Goal: Task Accomplishment & Management: Manage account settings

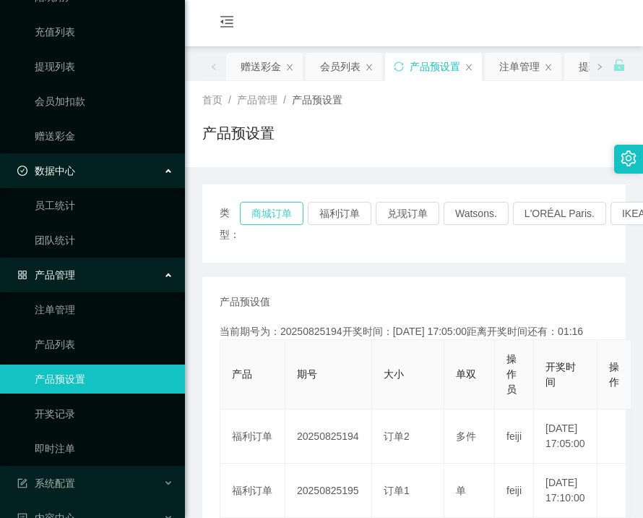
click at [263, 213] on button "商城订单" at bounding box center [272, 213] width 64 height 23
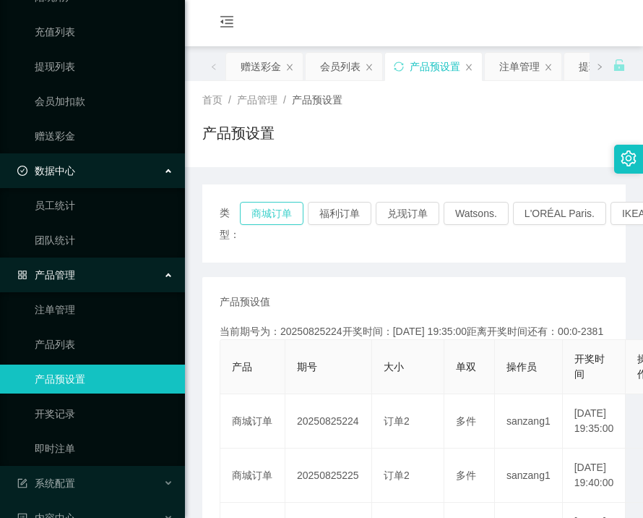
click at [263, 213] on button "商城订单" at bounding box center [272, 213] width 64 height 23
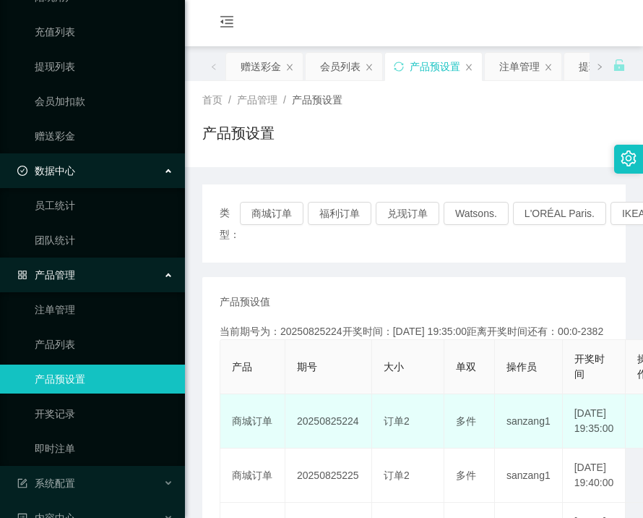
click at [335, 448] on td "20250825224" at bounding box center [329, 421] width 87 height 54
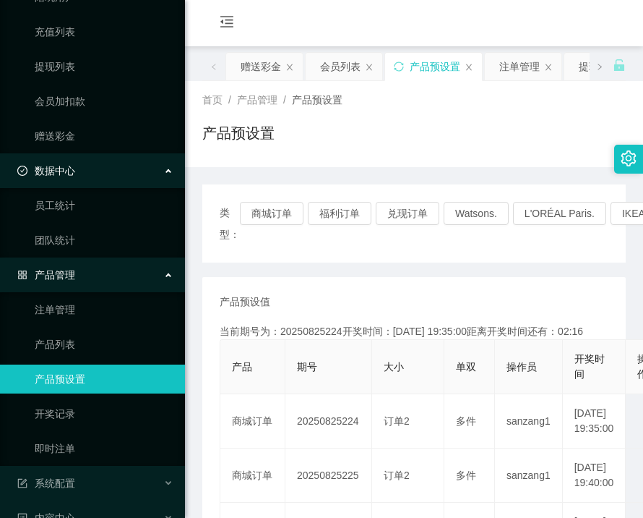
copy td "20250825224"
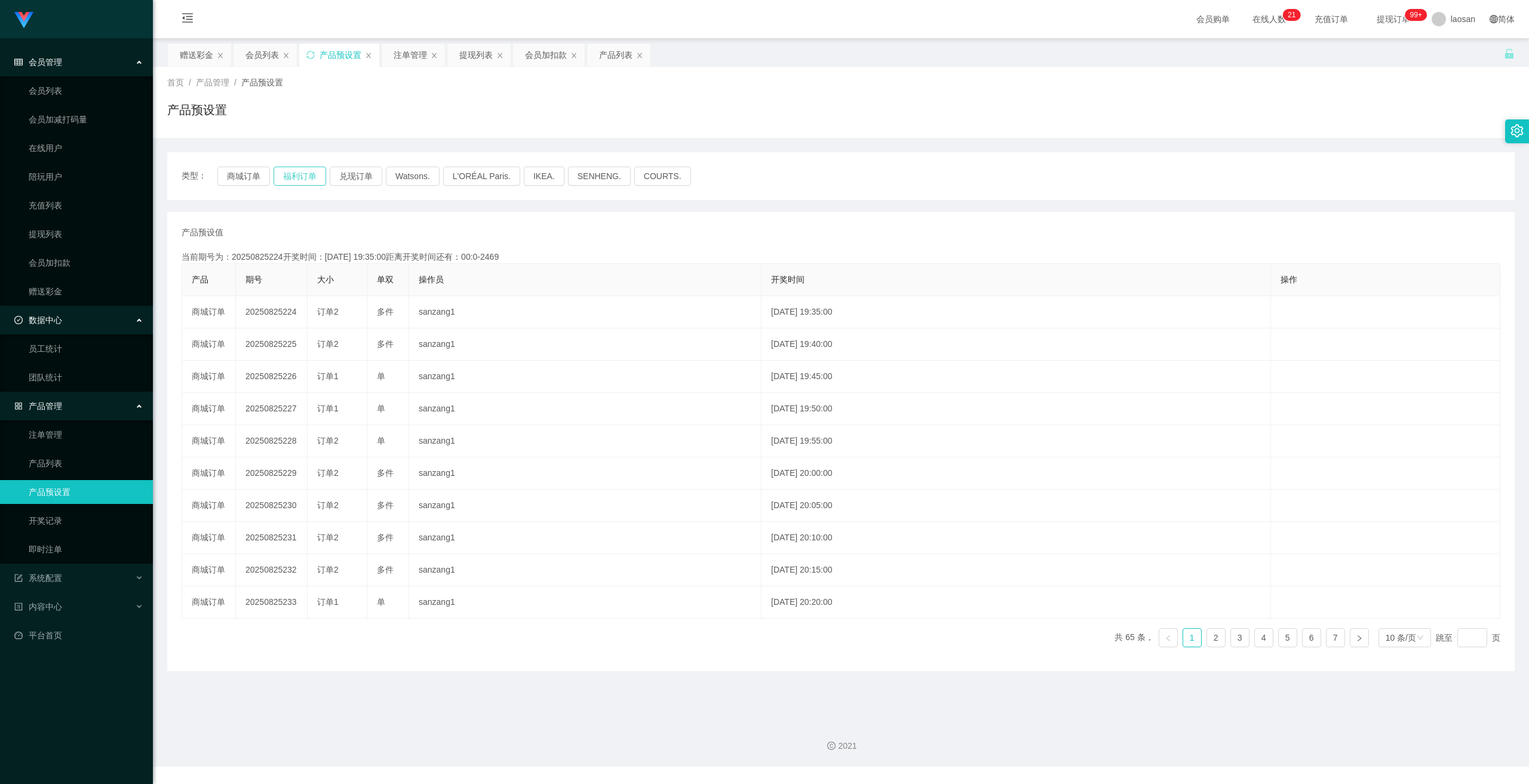
click at [301, 181] on button "福利订单" at bounding box center [300, 176] width 53 height 19
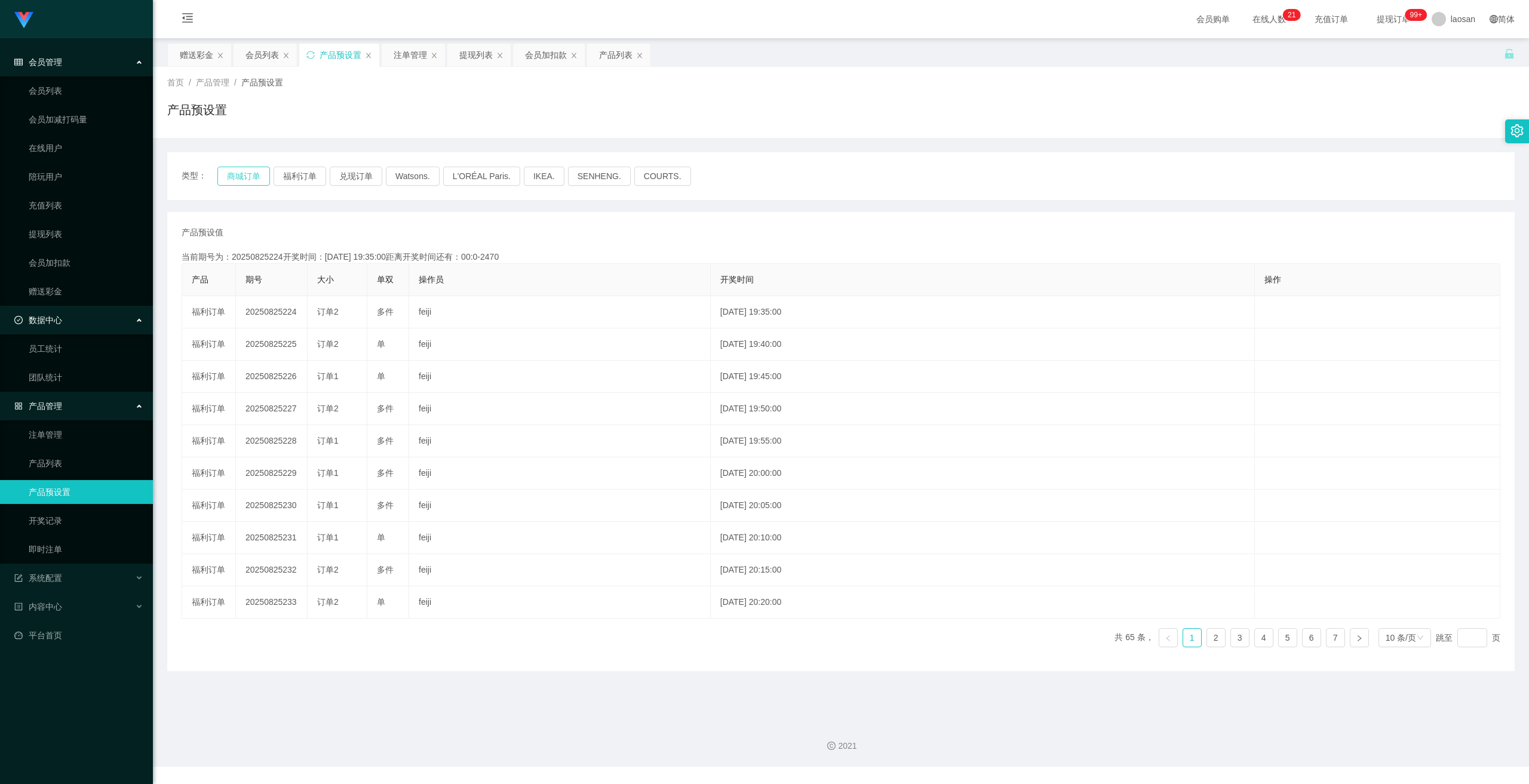
click at [247, 174] on button "商城订单" at bounding box center [244, 176] width 53 height 19
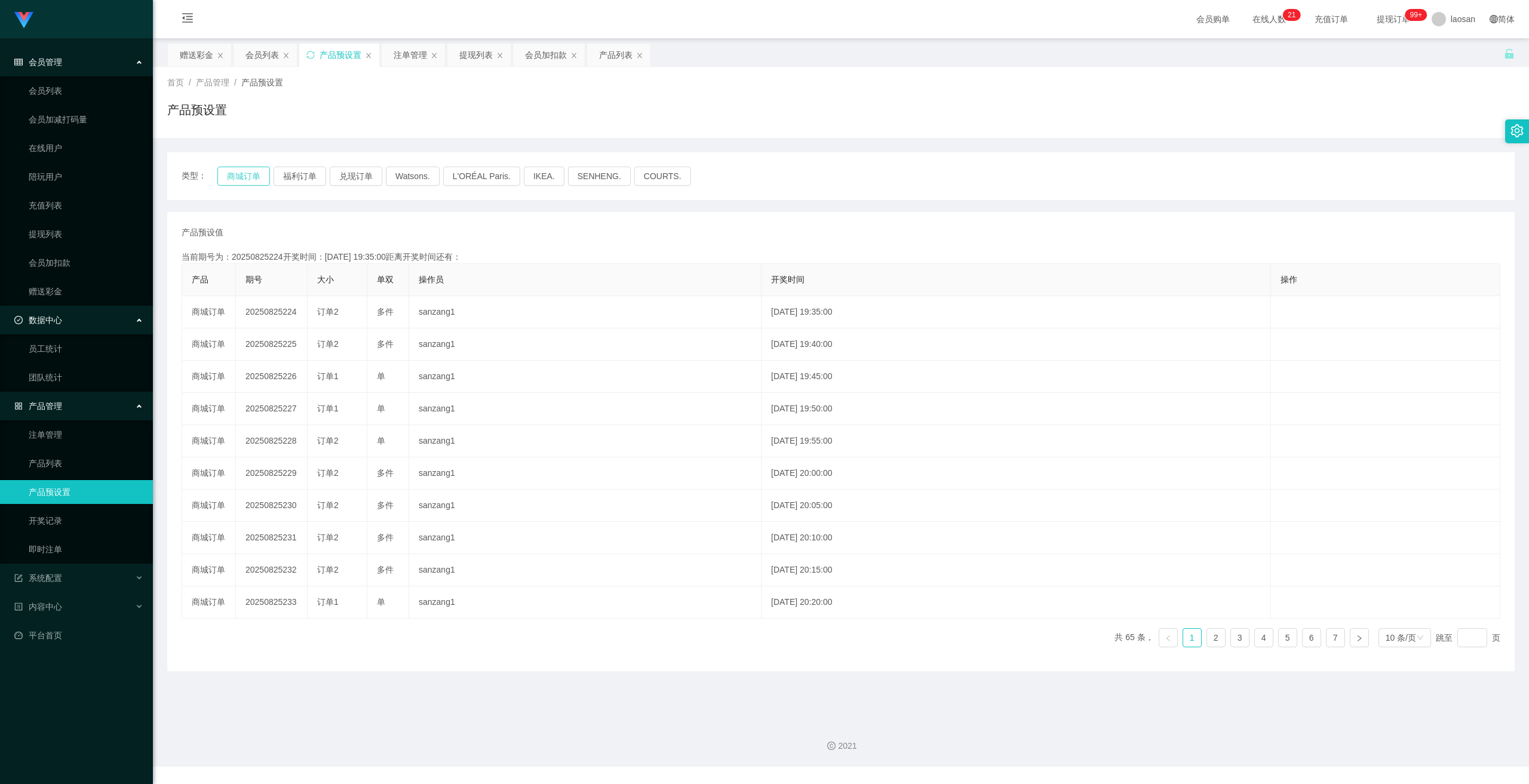
click at [247, 174] on button "商城订单" at bounding box center [244, 176] width 53 height 19
click at [50, 427] on link "注单管理" at bounding box center [86, 435] width 115 height 24
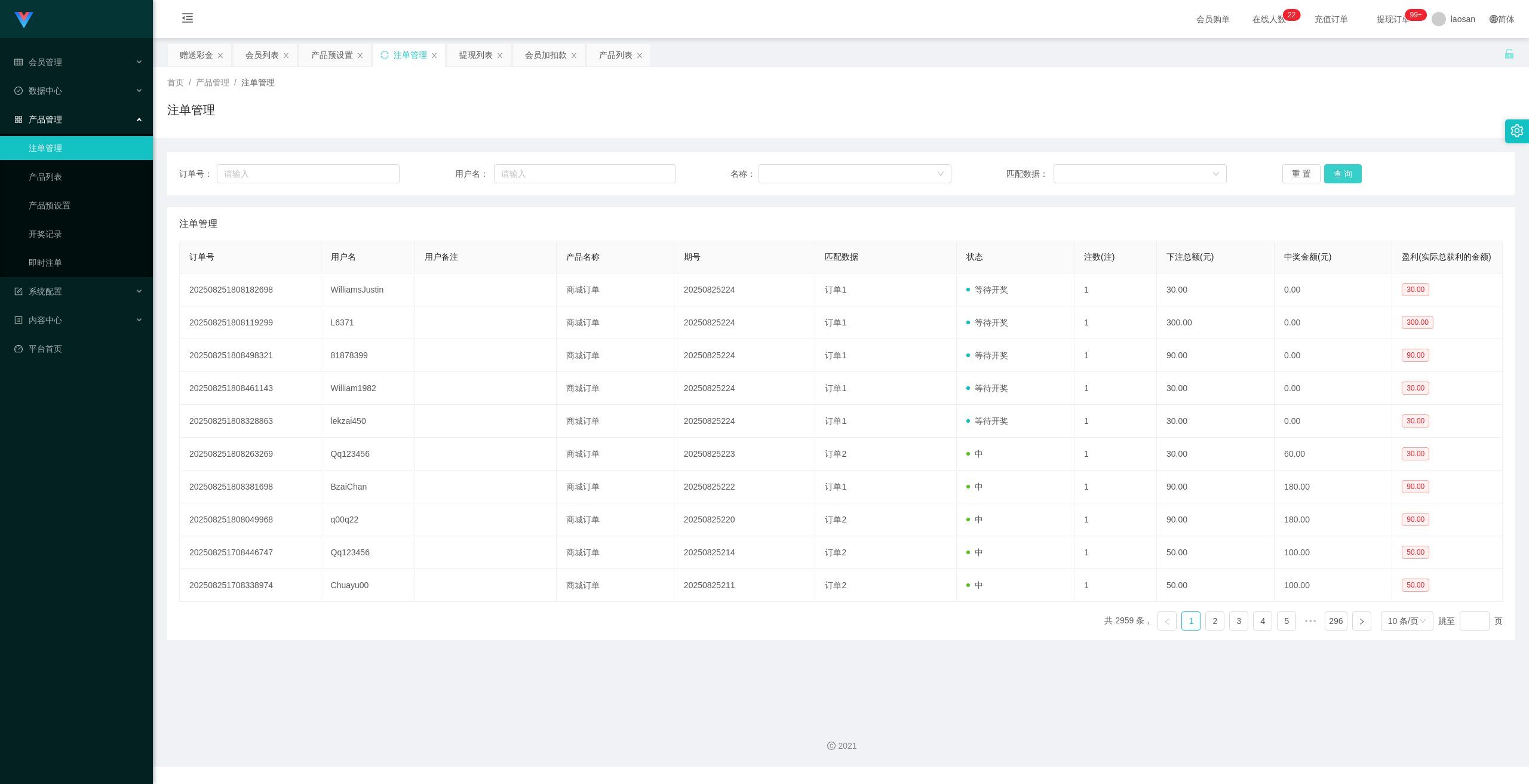
click at [531, 169] on button "查 询" at bounding box center [1343, 173] width 38 height 19
click at [531, 169] on button "查 询" at bounding box center [1343, 173] width 38 height 19
click at [531, 169] on button "查 询" at bounding box center [1343, 173] width 38 height 19
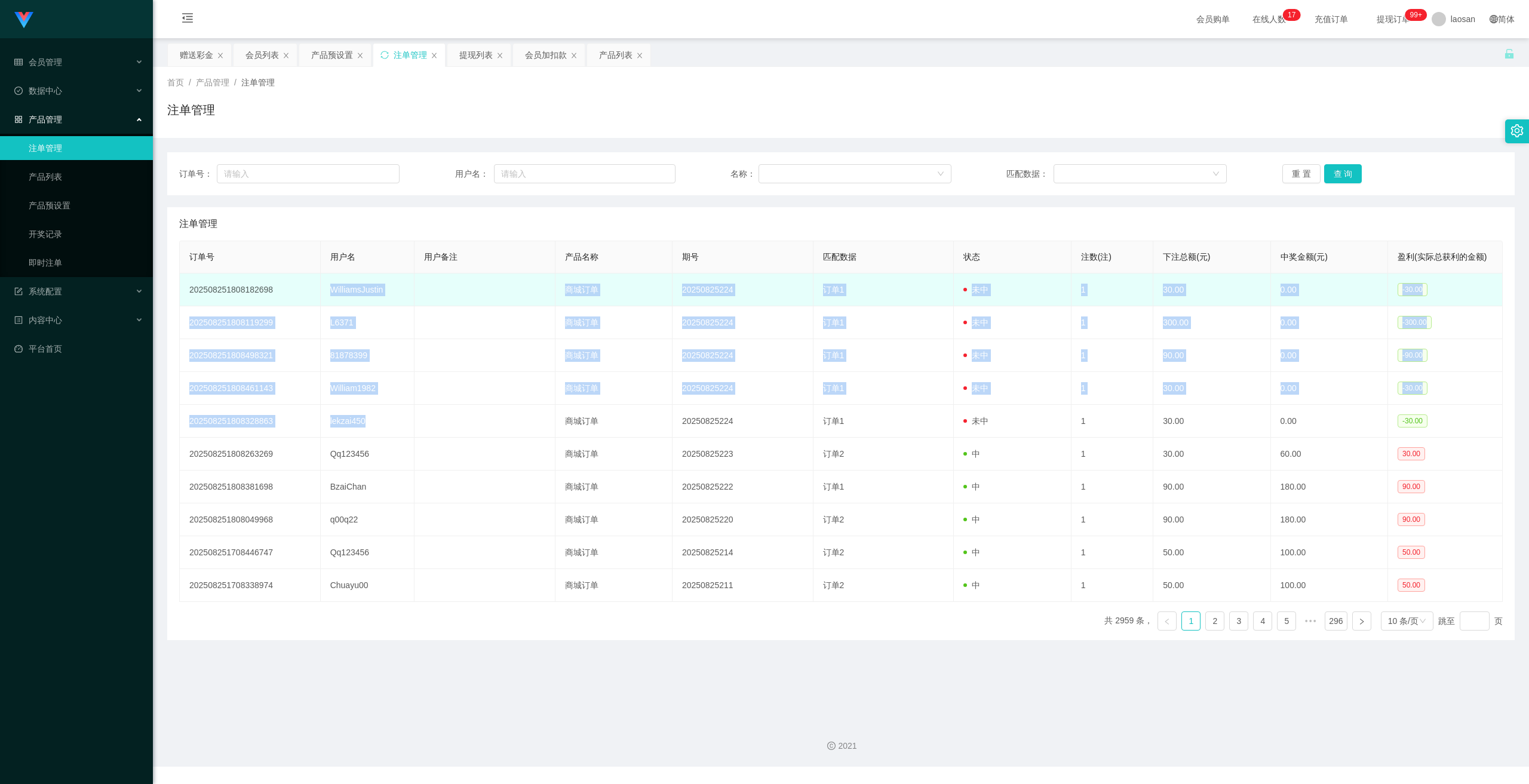
drag, startPoint x: 342, startPoint y: 427, endPoint x: 329, endPoint y: 291, distance: 136.6
click at [329, 291] on tbody "202508251808182698 WilliamsJustin 商城订单 20250825224 订单1 未中 1 30.00 0.00 -30.00 2…" at bounding box center [841, 438] width 1323 height 329
click at [346, 304] on td "WilliamsJustin" at bounding box center [367, 290] width 93 height 33
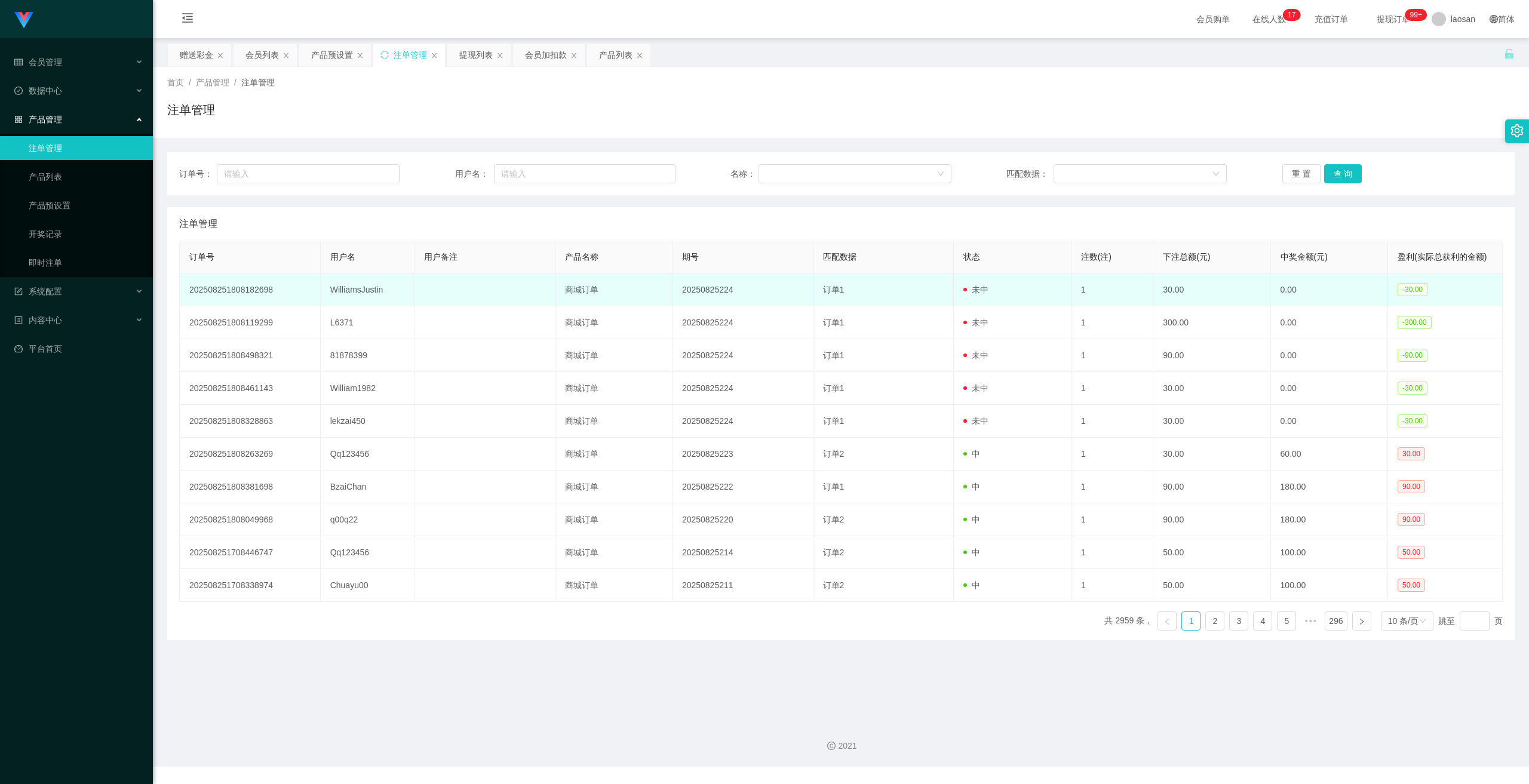
click at [353, 295] on td "WilliamsJustin" at bounding box center [367, 290] width 93 height 33
click at [353, 296] on td "WilliamsJustin" at bounding box center [367, 290] width 93 height 33
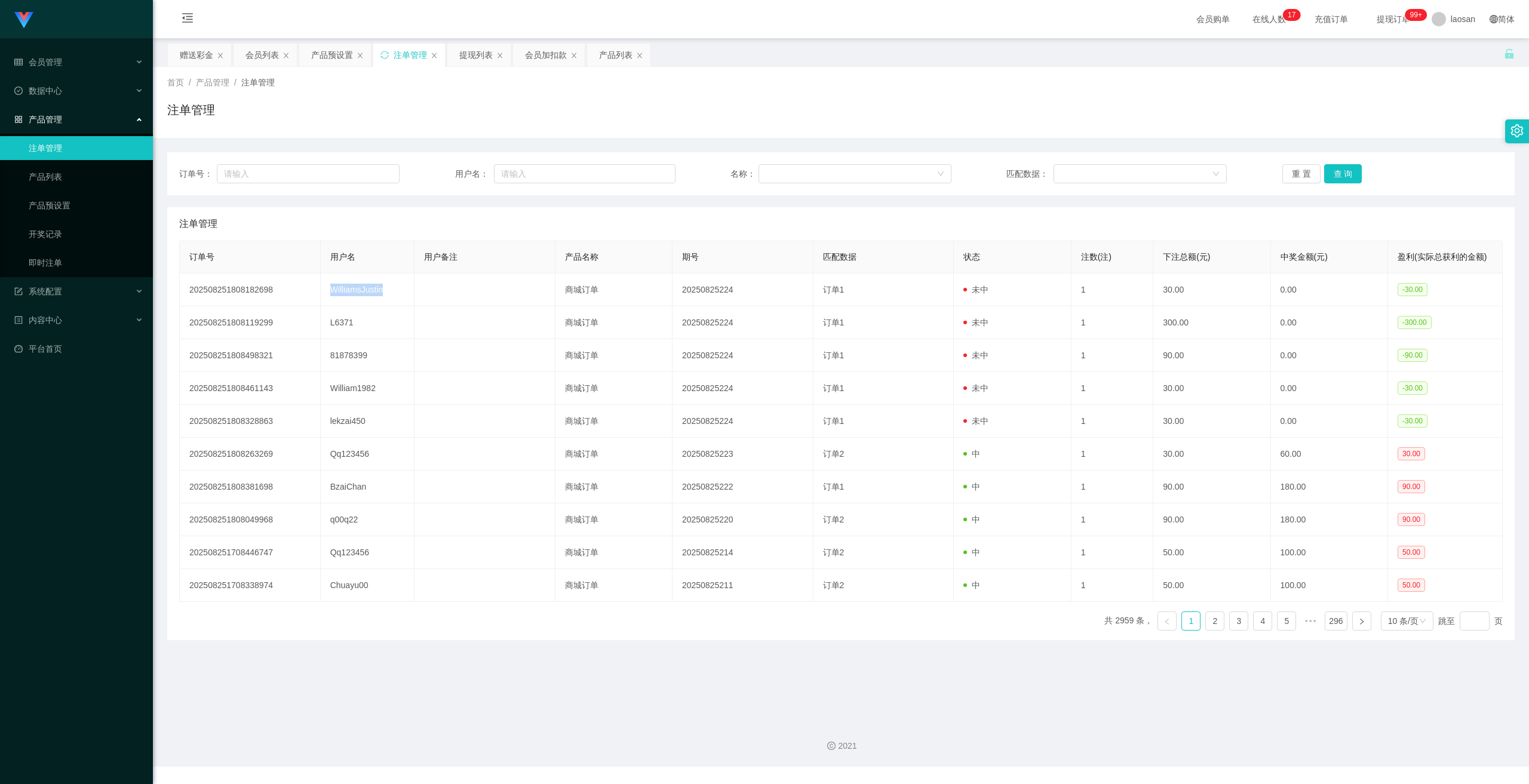
copy td "WilliamsJustin"
click at [64, 65] on div "会员管理" at bounding box center [76, 62] width 153 height 24
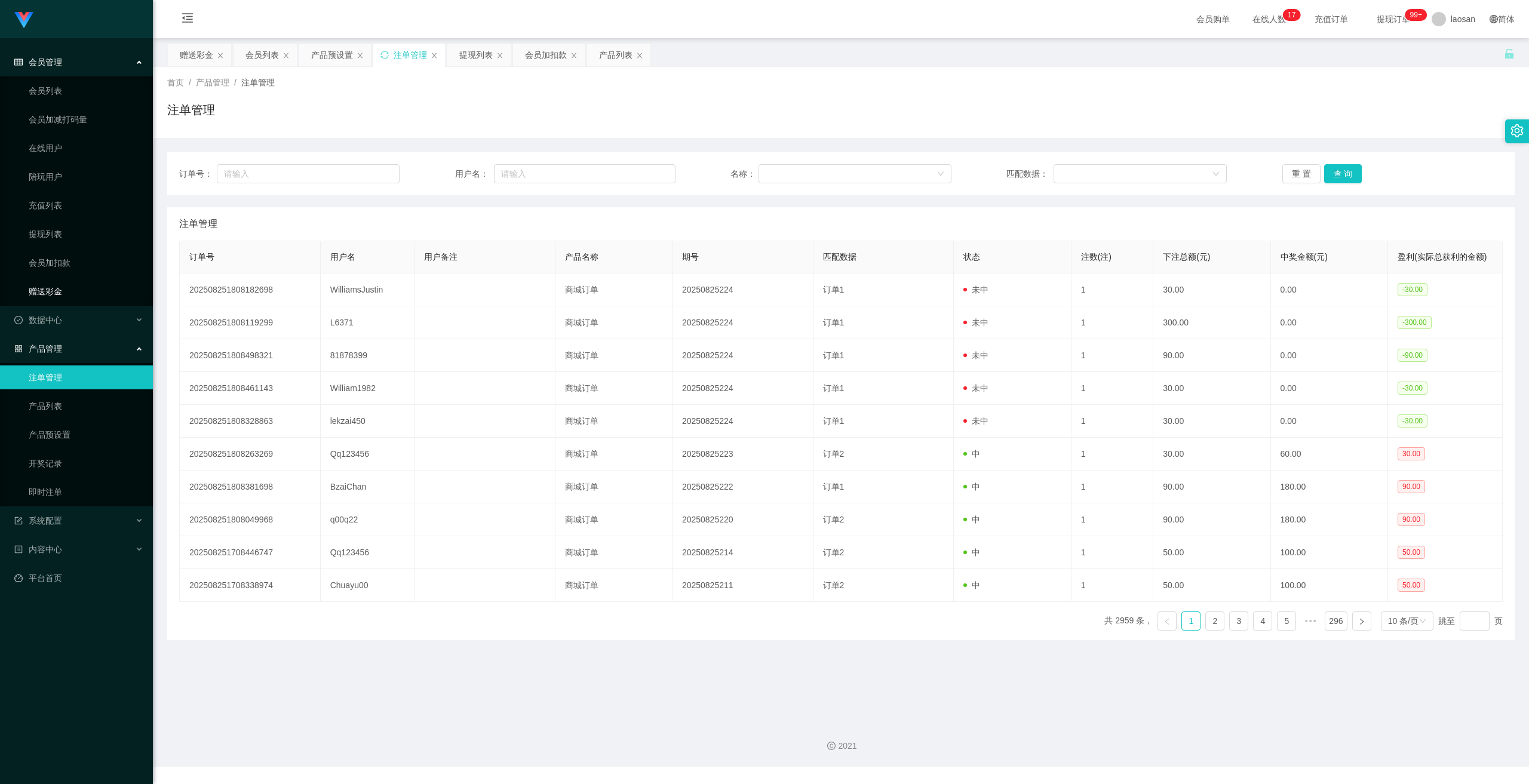
click at [55, 290] on link "赠送彩金" at bounding box center [86, 291] width 115 height 24
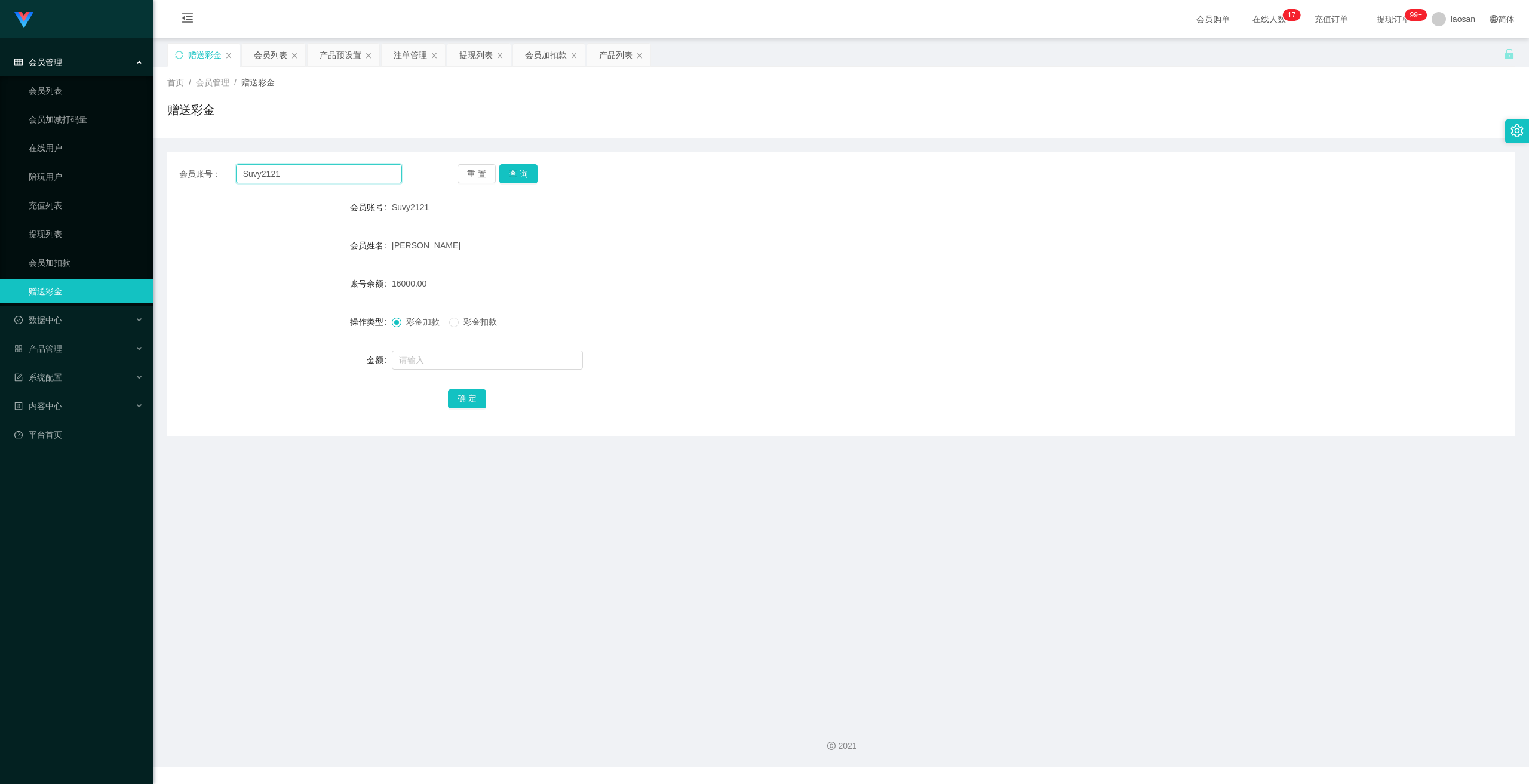
click at [336, 171] on input "Suvy2121" at bounding box center [319, 173] width 166 height 19
paste input "WilliamsJustin"
type input "WilliamsJustin"
click at [516, 174] on button "查 询" at bounding box center [518, 173] width 38 height 19
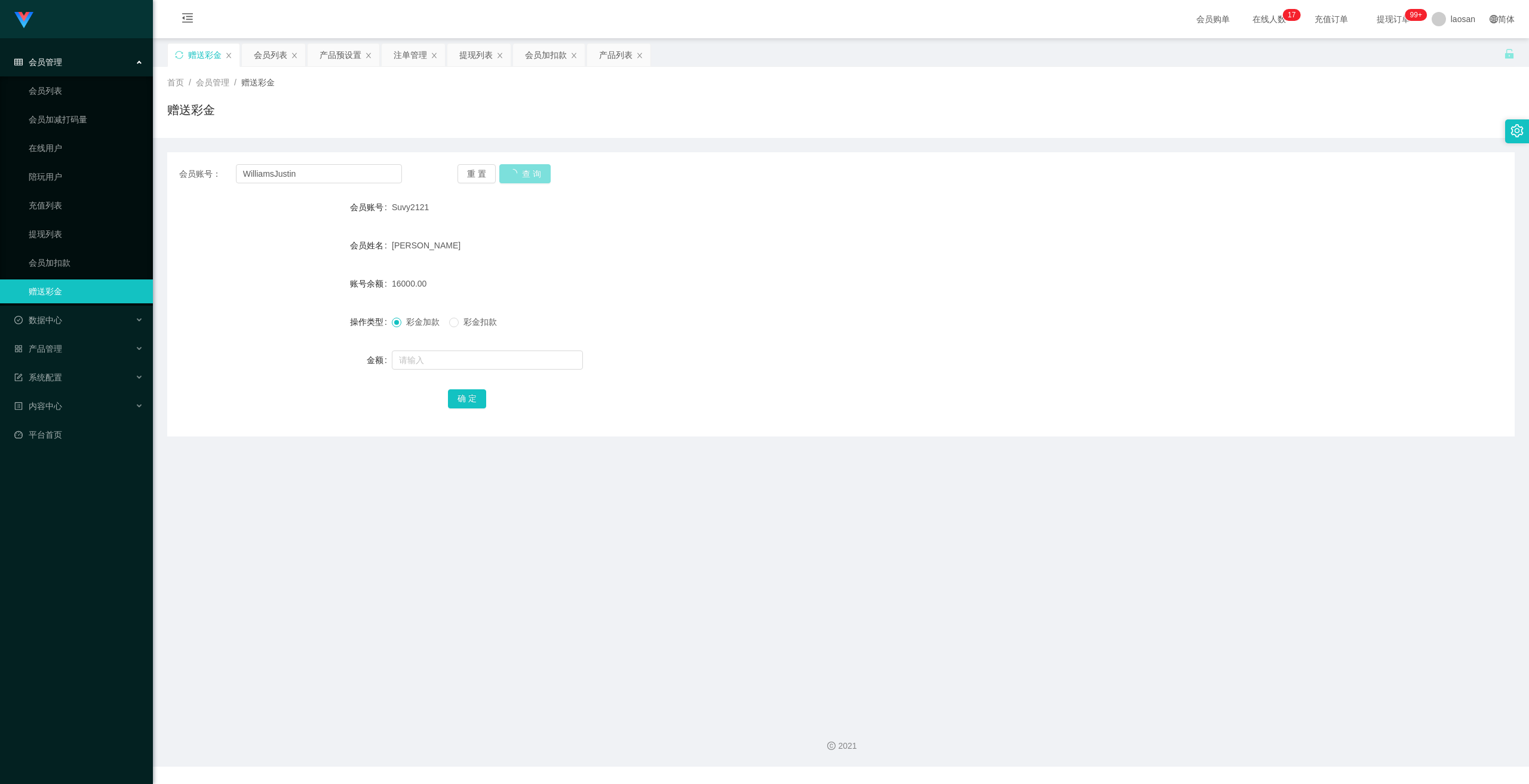
drag, startPoint x: 516, startPoint y: 174, endPoint x: 509, endPoint y: 229, distance: 55.4
click at [516, 174] on button "查 询" at bounding box center [525, 173] width 51 height 19
click at [485, 359] on input "text" at bounding box center [487, 359] width 191 height 19
type input "60"
click at [458, 396] on button "确 定" at bounding box center [467, 398] width 38 height 19
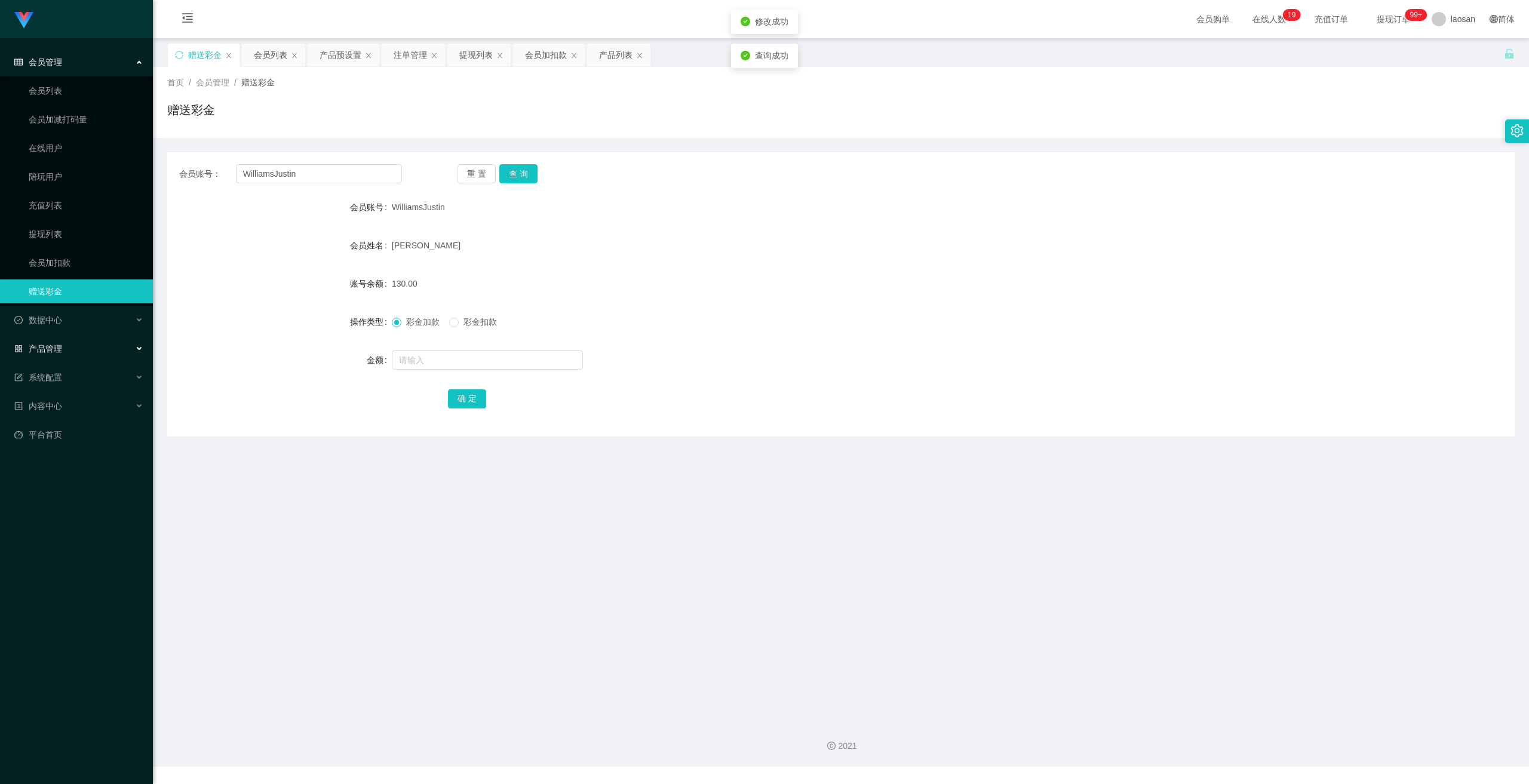
click at [65, 339] on div "产品管理" at bounding box center [76, 349] width 153 height 24
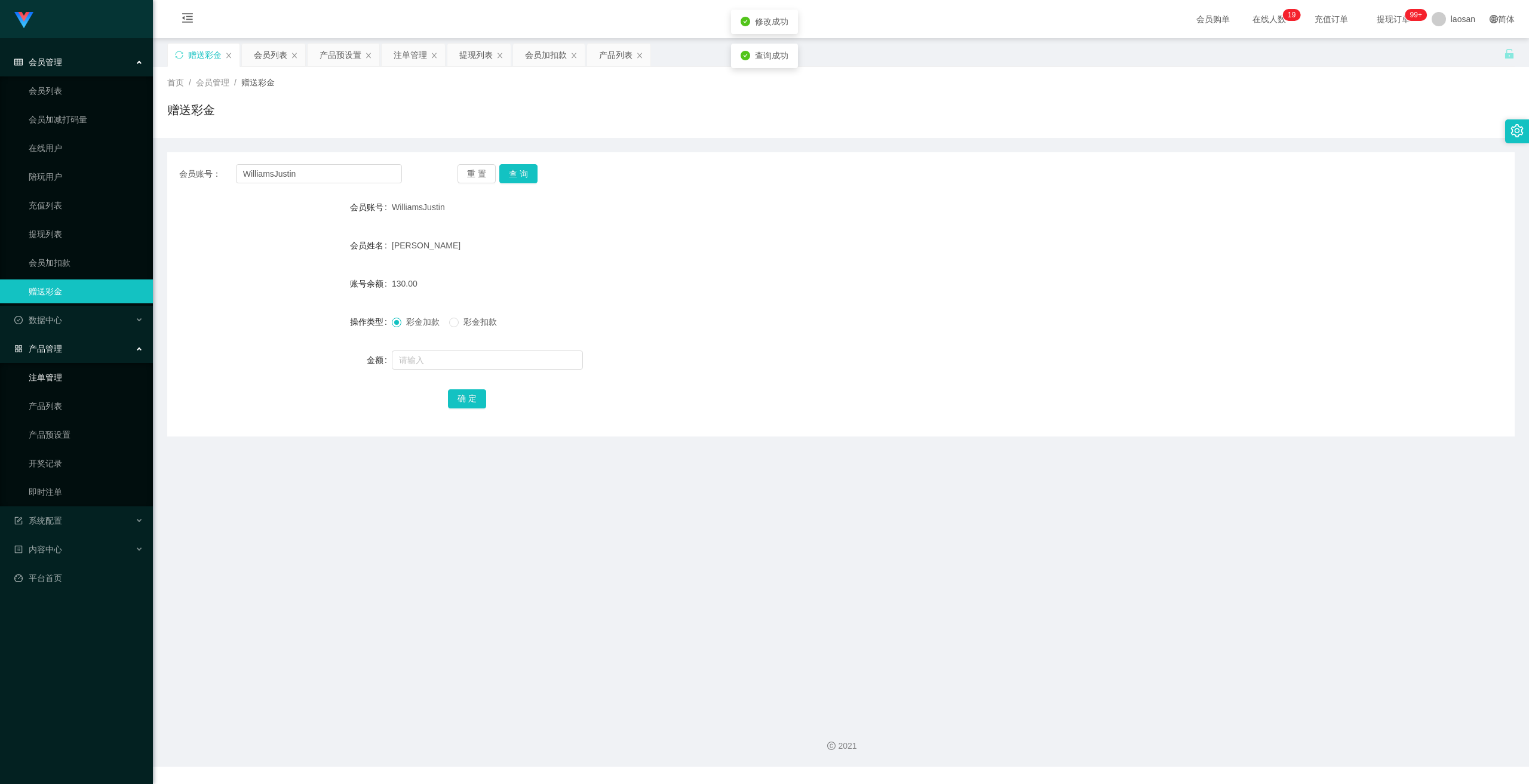
click at [56, 376] on link "注单管理" at bounding box center [86, 377] width 115 height 24
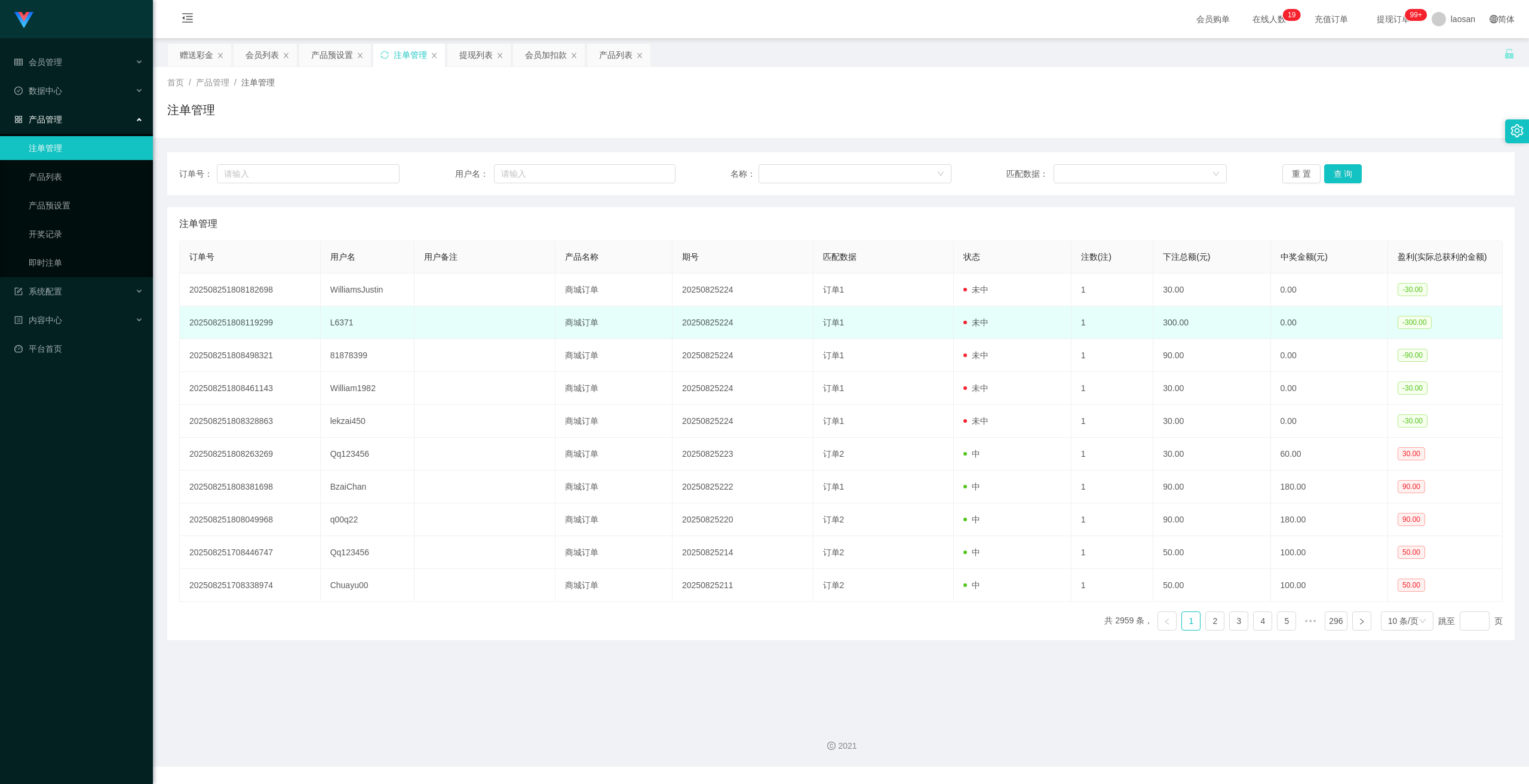
click at [348, 326] on td "L6371" at bounding box center [367, 323] width 93 height 33
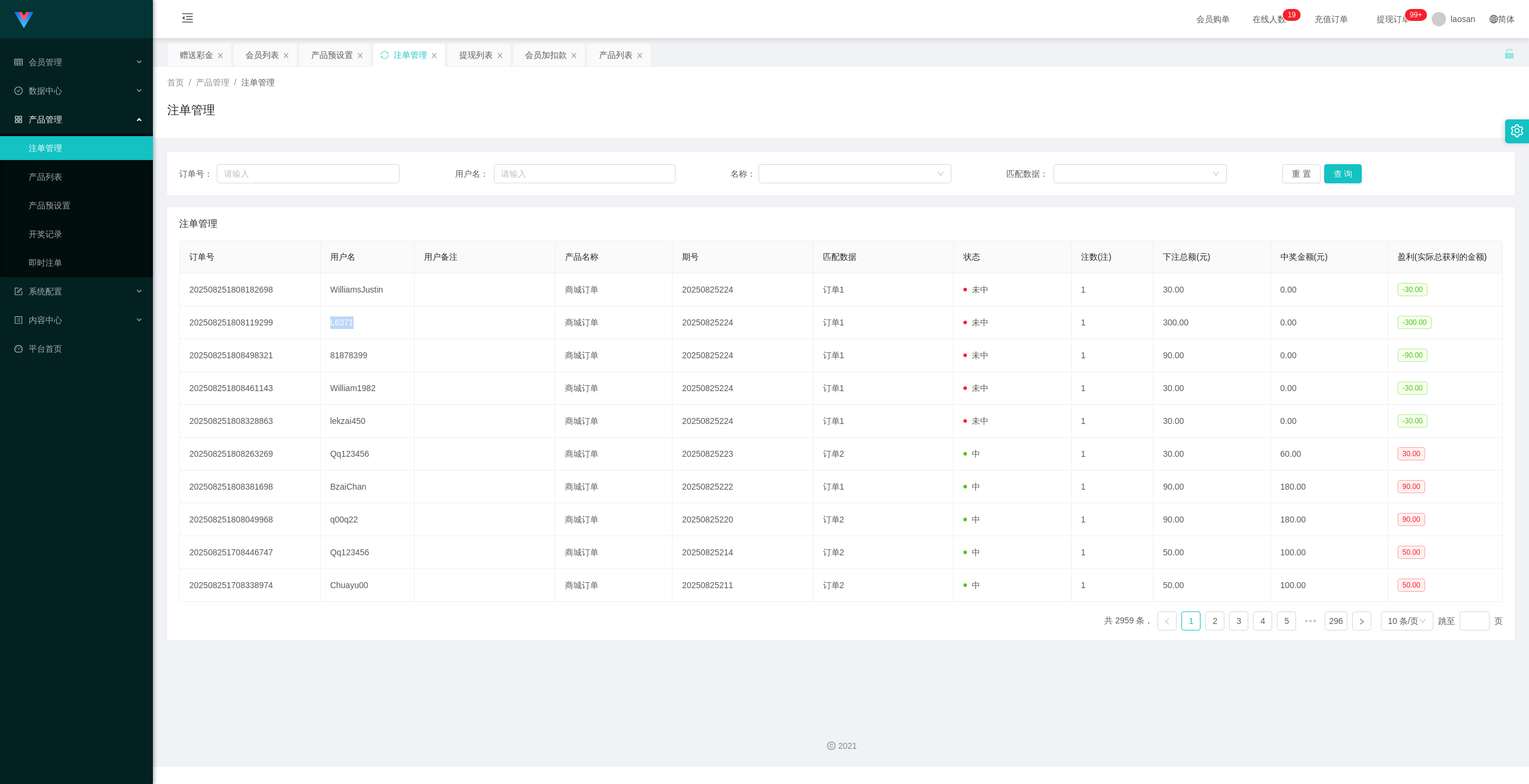
copy td "L6371"
click at [71, 93] on div "数据中心" at bounding box center [76, 90] width 153 height 24
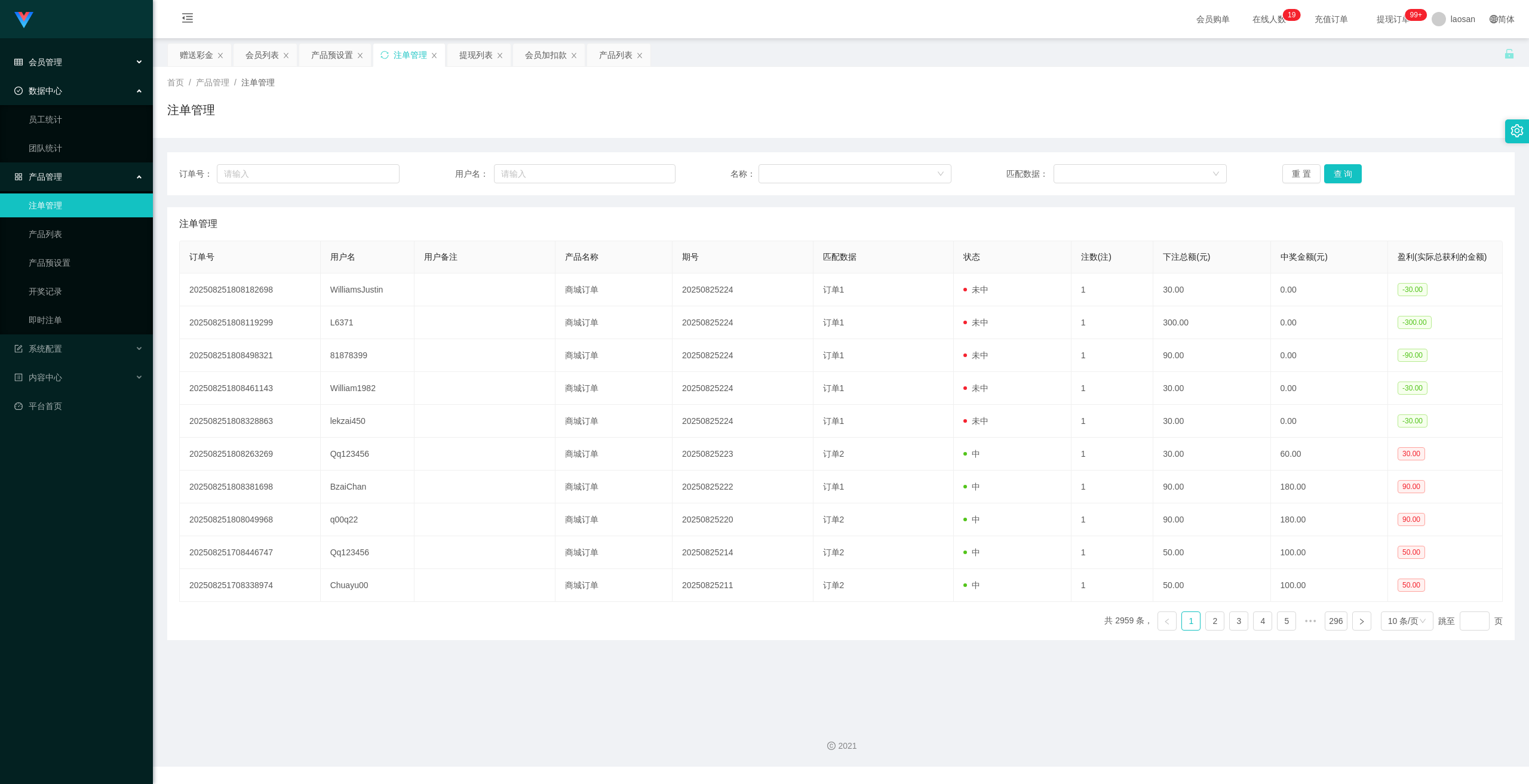
click at [73, 63] on div "会员管理" at bounding box center [76, 62] width 153 height 24
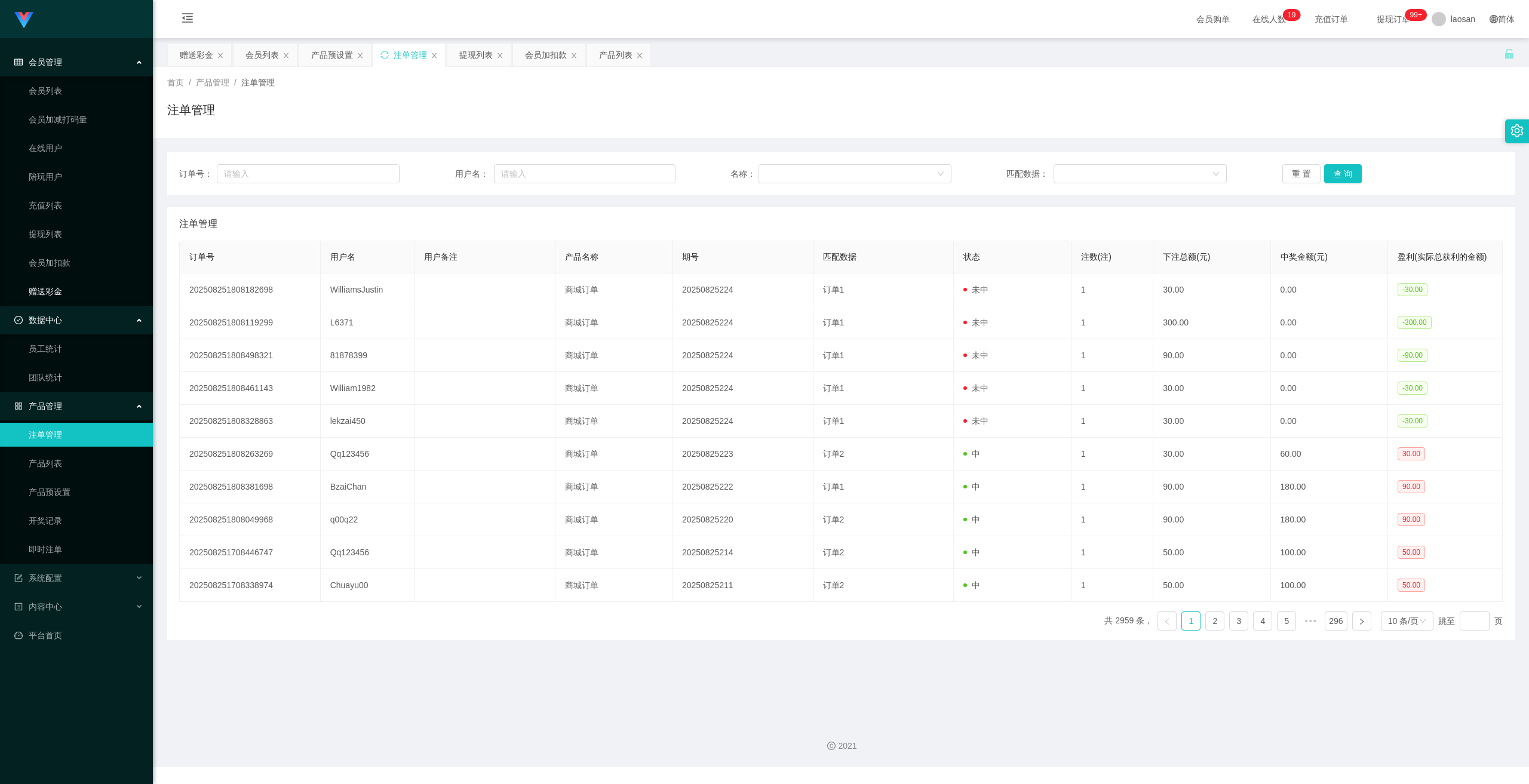
drag, startPoint x: 60, startPoint y: 276, endPoint x: 60, endPoint y: 283, distance: 7.0
click at [60, 277] on ul "会员列表 会员加减打码量 在线用户 陪玩用户 充值列表 提现列表 会员加扣款 赠送彩金" at bounding box center [76, 192] width 153 height 230
drag, startPoint x: 60, startPoint y: 283, endPoint x: 70, endPoint y: 294, distance: 14.9
click at [60, 283] on link "赠送彩金" at bounding box center [86, 291] width 115 height 24
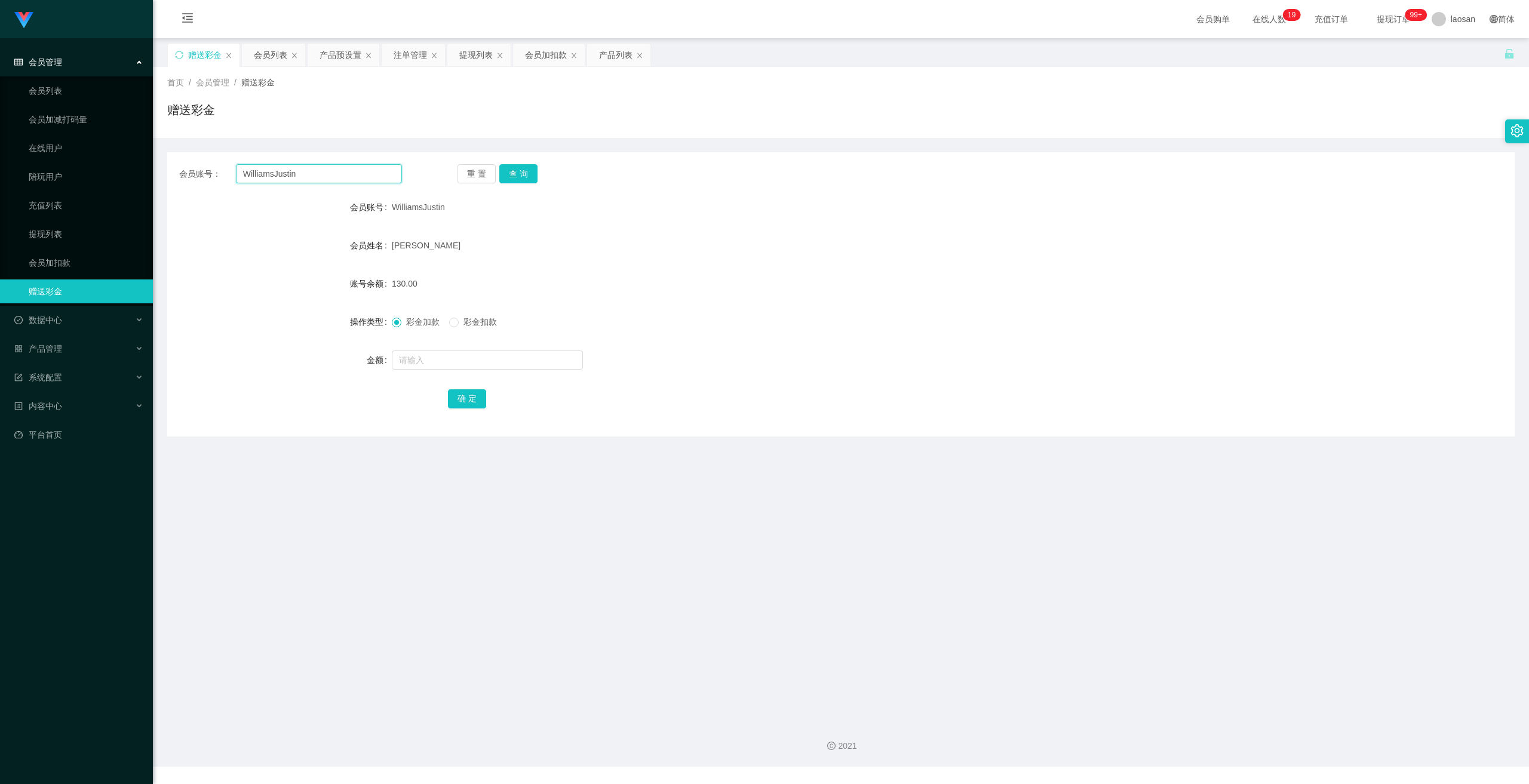
click at [318, 174] on input "WilliamsJustin" at bounding box center [319, 173] width 166 height 19
drag, startPoint x: 318, startPoint y: 174, endPoint x: 422, endPoint y: 182, distance: 104.3
click at [318, 175] on input "WilliamsJustin" at bounding box center [319, 173] width 166 height 19
paste input "L6371"
type input "L6371"
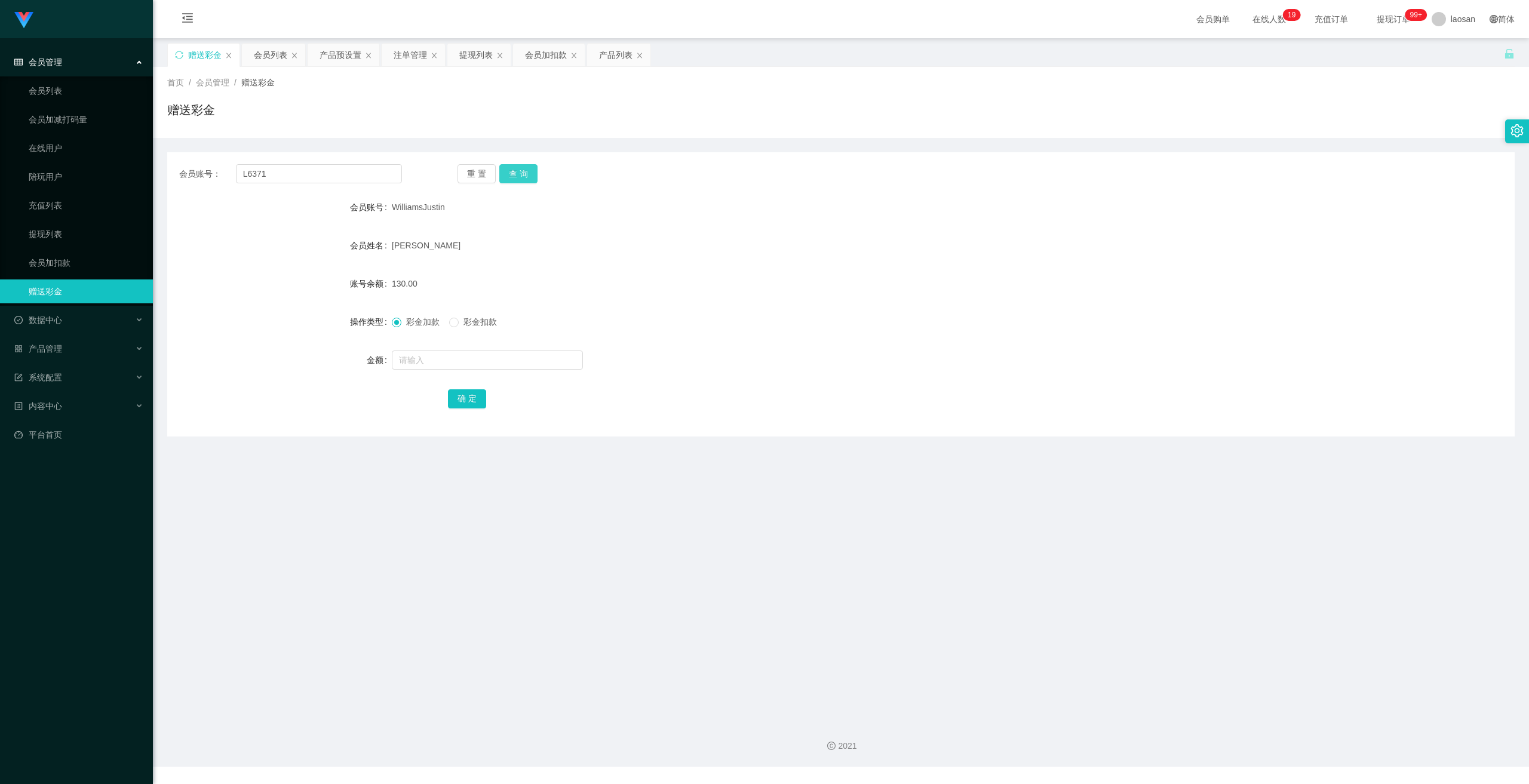
click at [510, 174] on button "查 询" at bounding box center [518, 173] width 38 height 19
click at [489, 357] on input "text" at bounding box center [487, 359] width 191 height 19
type input "v600"
type input "600"
click at [462, 399] on button "确 定" at bounding box center [467, 398] width 38 height 19
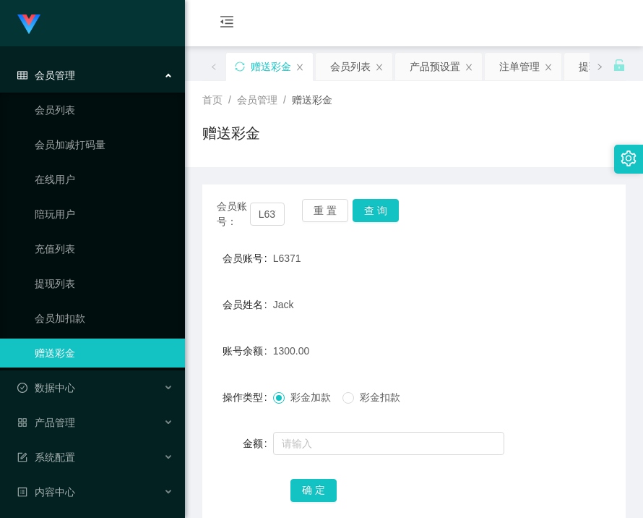
click at [450, 148] on div "赠送彩金" at bounding box center [414, 138] width 424 height 33
click at [82, 429] on div "产品管理" at bounding box center [92, 422] width 185 height 29
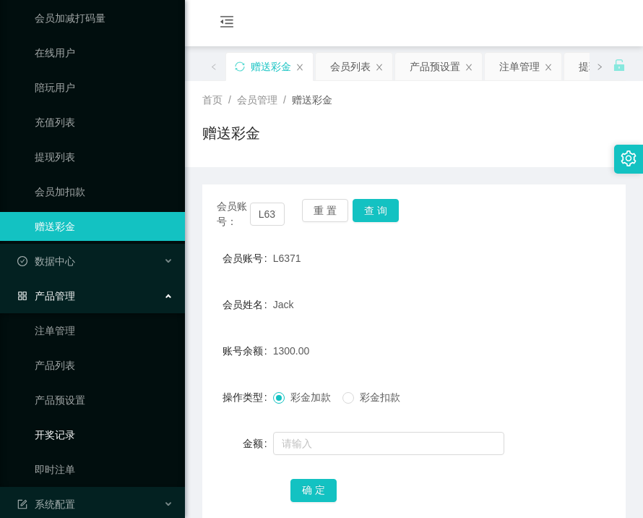
scroll to position [145, 0]
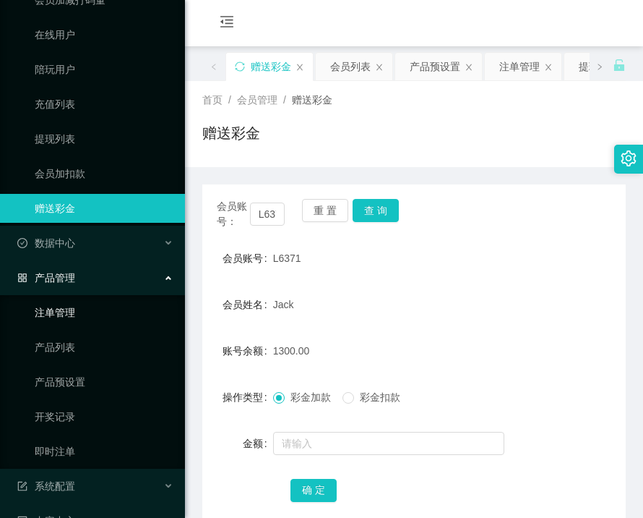
click at [64, 311] on link "注单管理" at bounding box center [104, 312] width 139 height 29
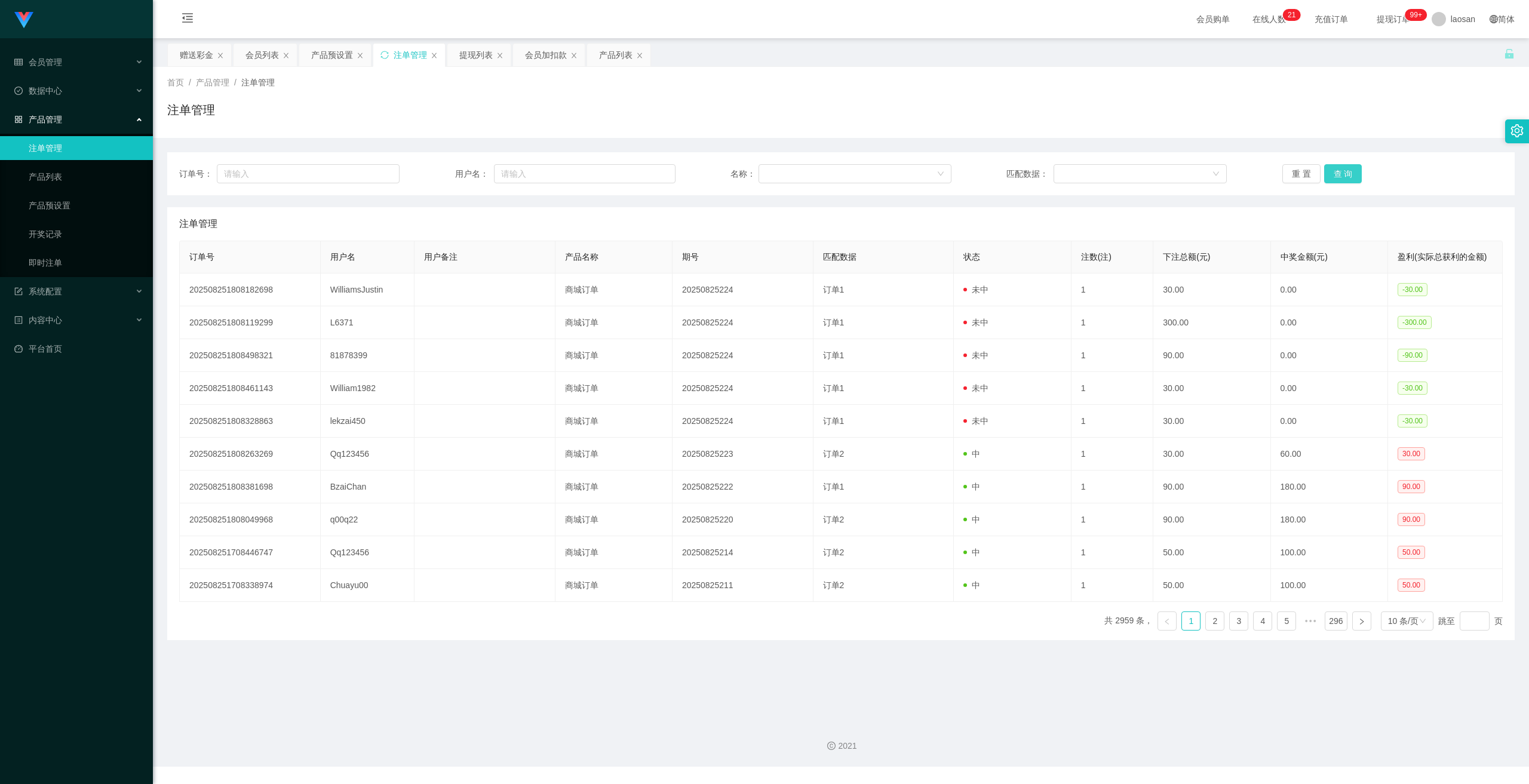
click at [531, 174] on button "查 询" at bounding box center [1343, 173] width 38 height 19
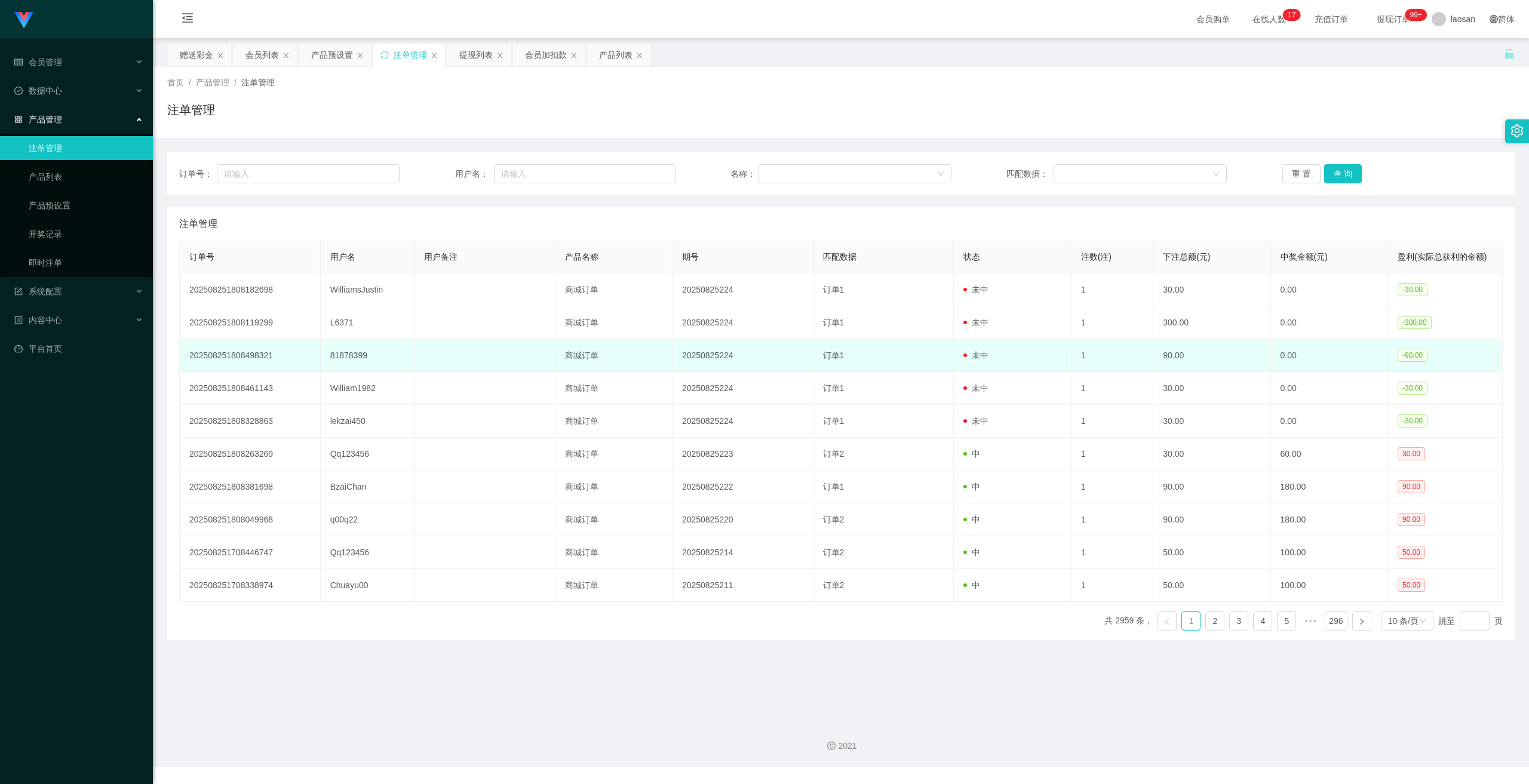
click at [353, 352] on td "81878399" at bounding box center [367, 356] width 93 height 33
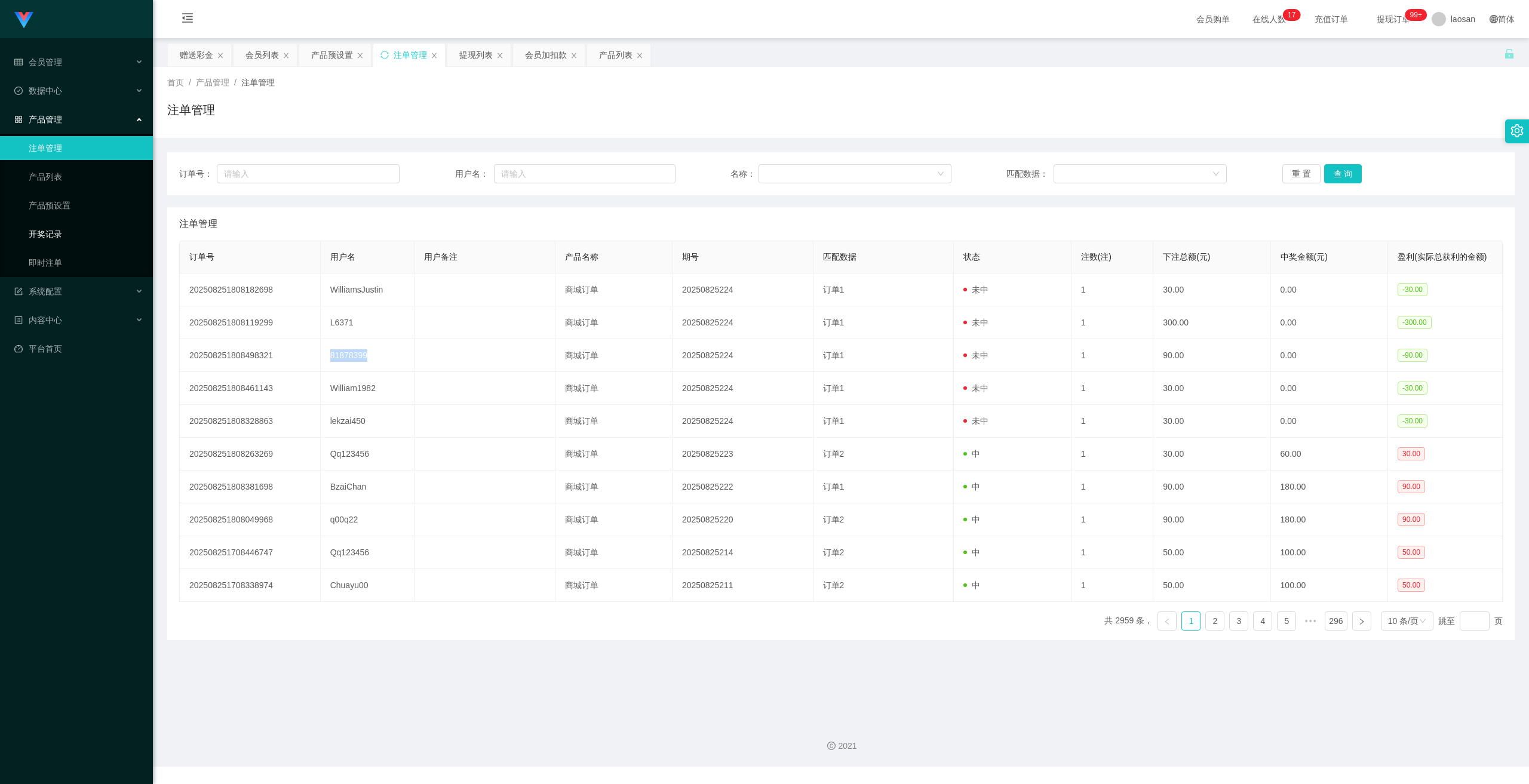
copy td "81878399"
click at [55, 63] on span "会员管理" at bounding box center [38, 62] width 48 height 10
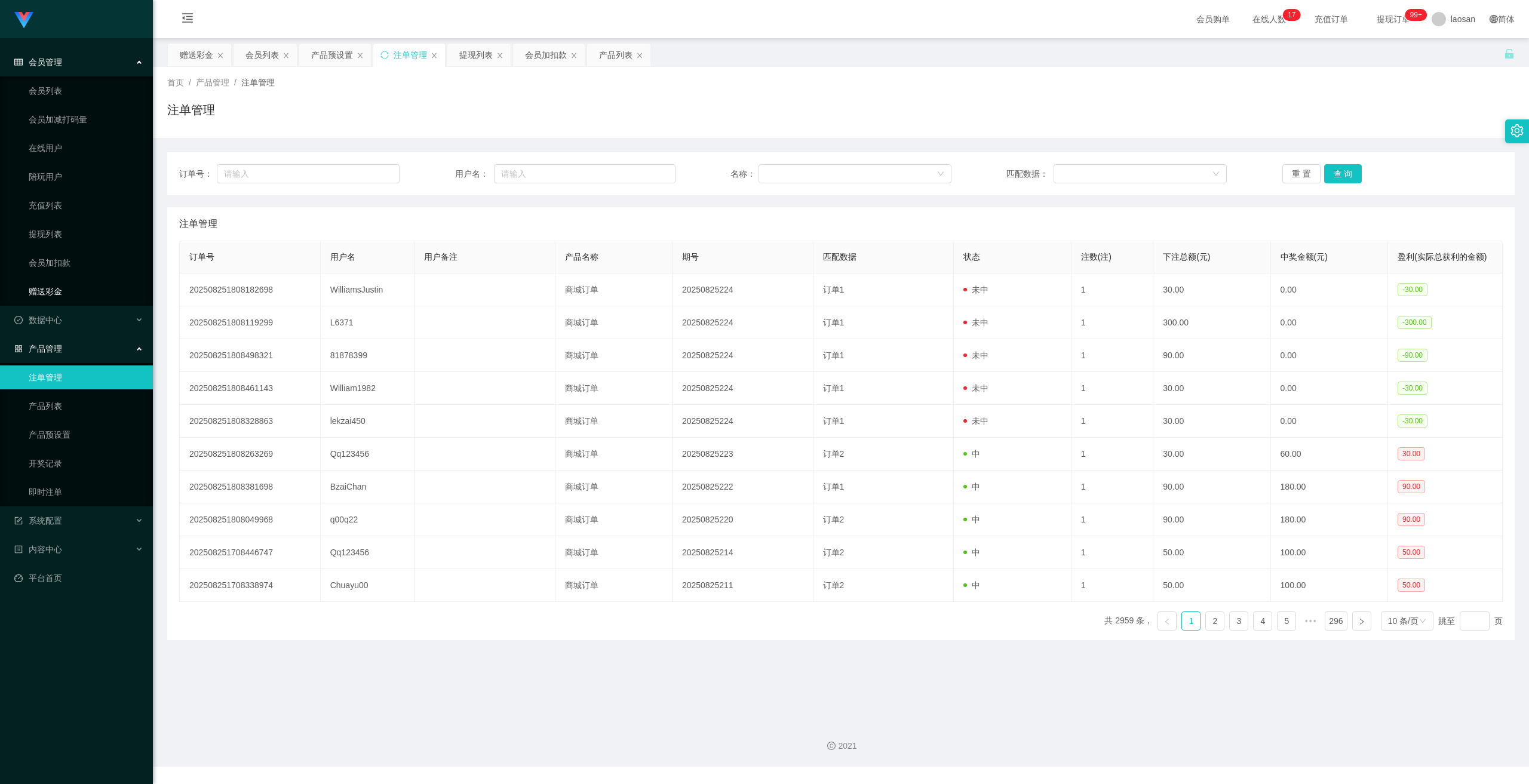
click at [56, 287] on link "赠送彩金" at bounding box center [86, 291] width 115 height 24
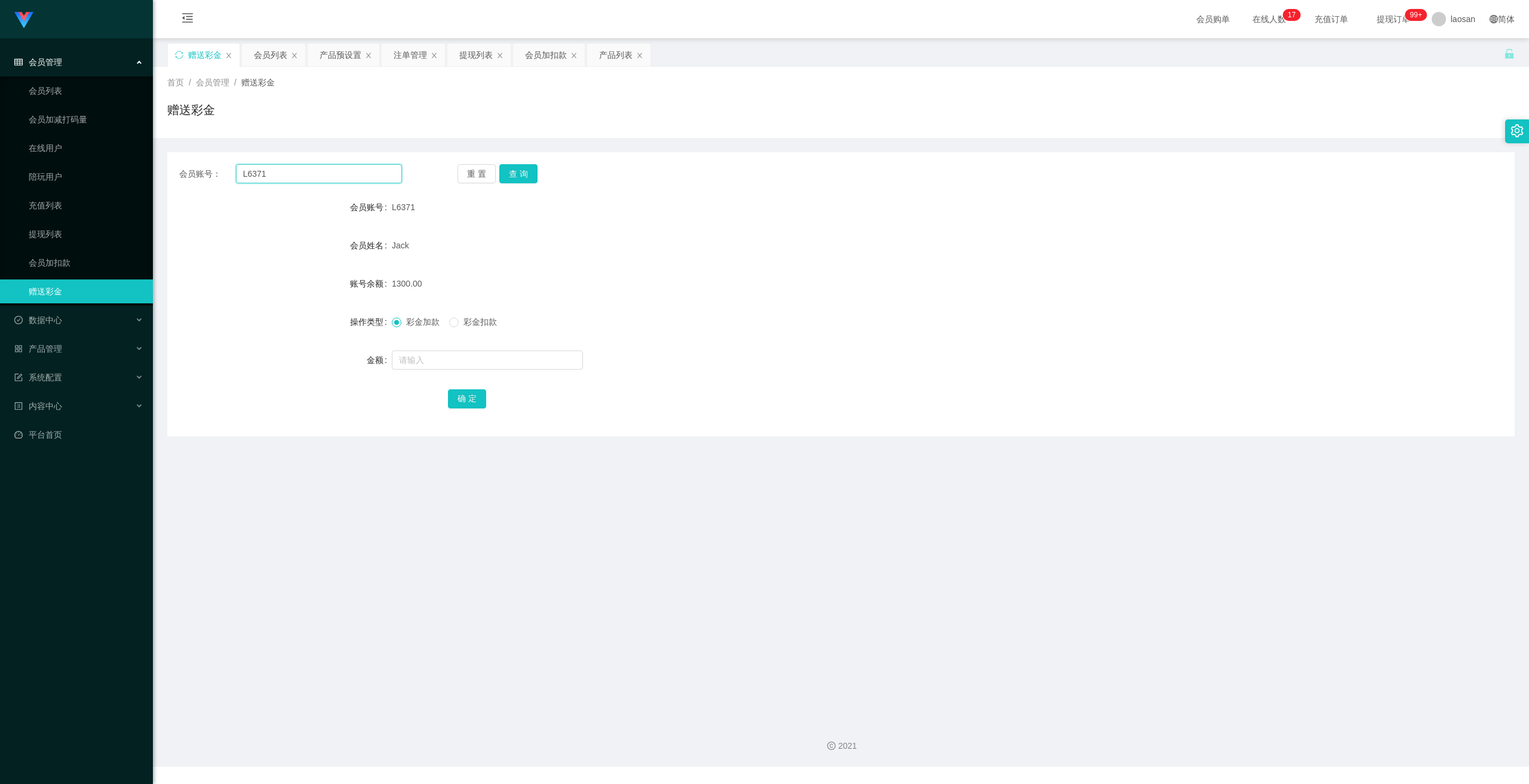
click at [350, 179] on input "L6371" at bounding box center [319, 173] width 166 height 19
drag, startPoint x: 350, startPoint y: 179, endPoint x: 380, endPoint y: 182, distance: 30.1
click at [350, 180] on input "L6371" at bounding box center [319, 173] width 166 height 19
paste input "81878399"
type input "81878399"
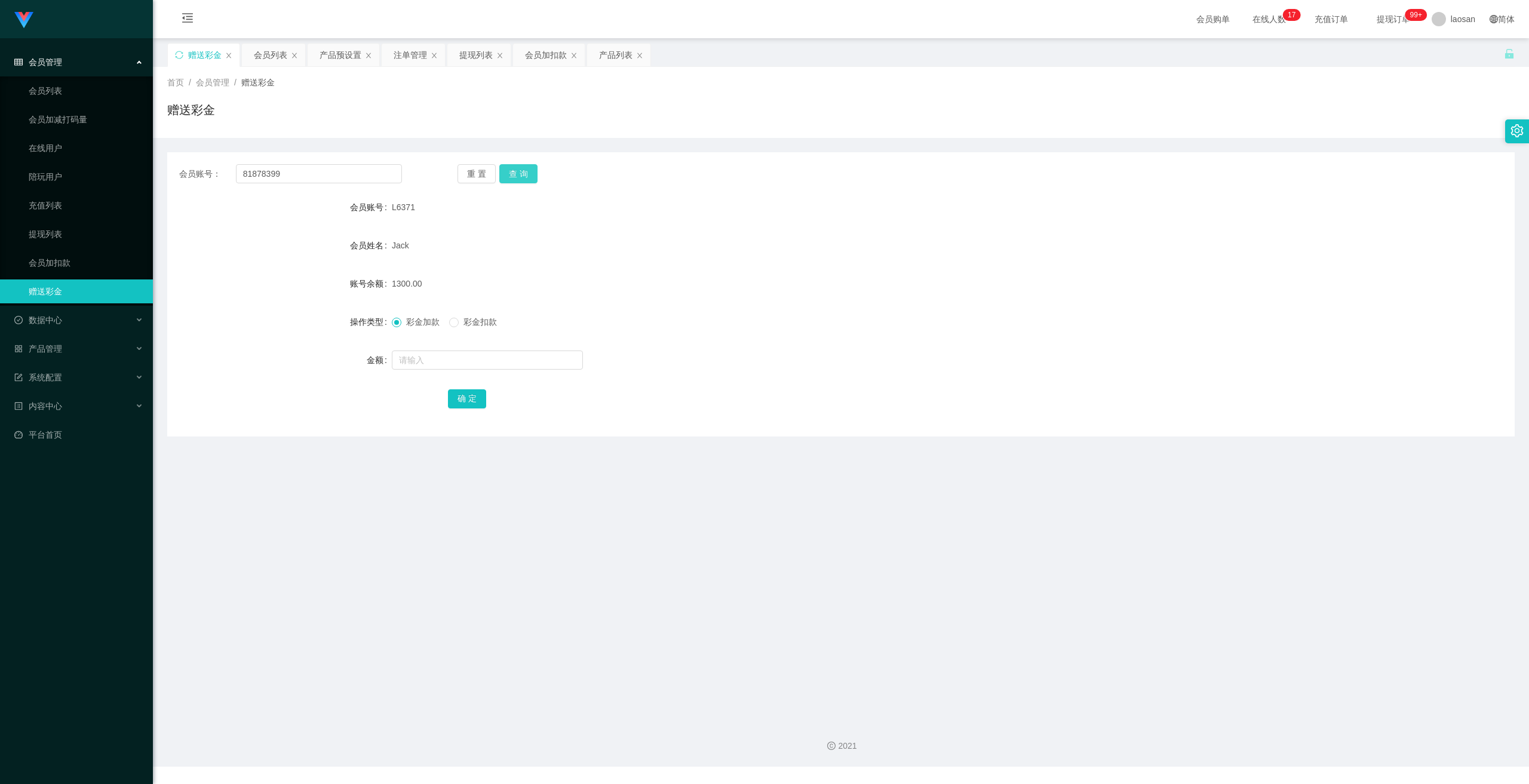
click at [518, 178] on button "查 询" at bounding box center [518, 173] width 38 height 19
click at [464, 354] on input "text" at bounding box center [487, 359] width 191 height 19
type input "180"
click at [468, 401] on button "确 定" at bounding box center [467, 398] width 38 height 19
click at [64, 346] on div "产品管理" at bounding box center [76, 349] width 153 height 24
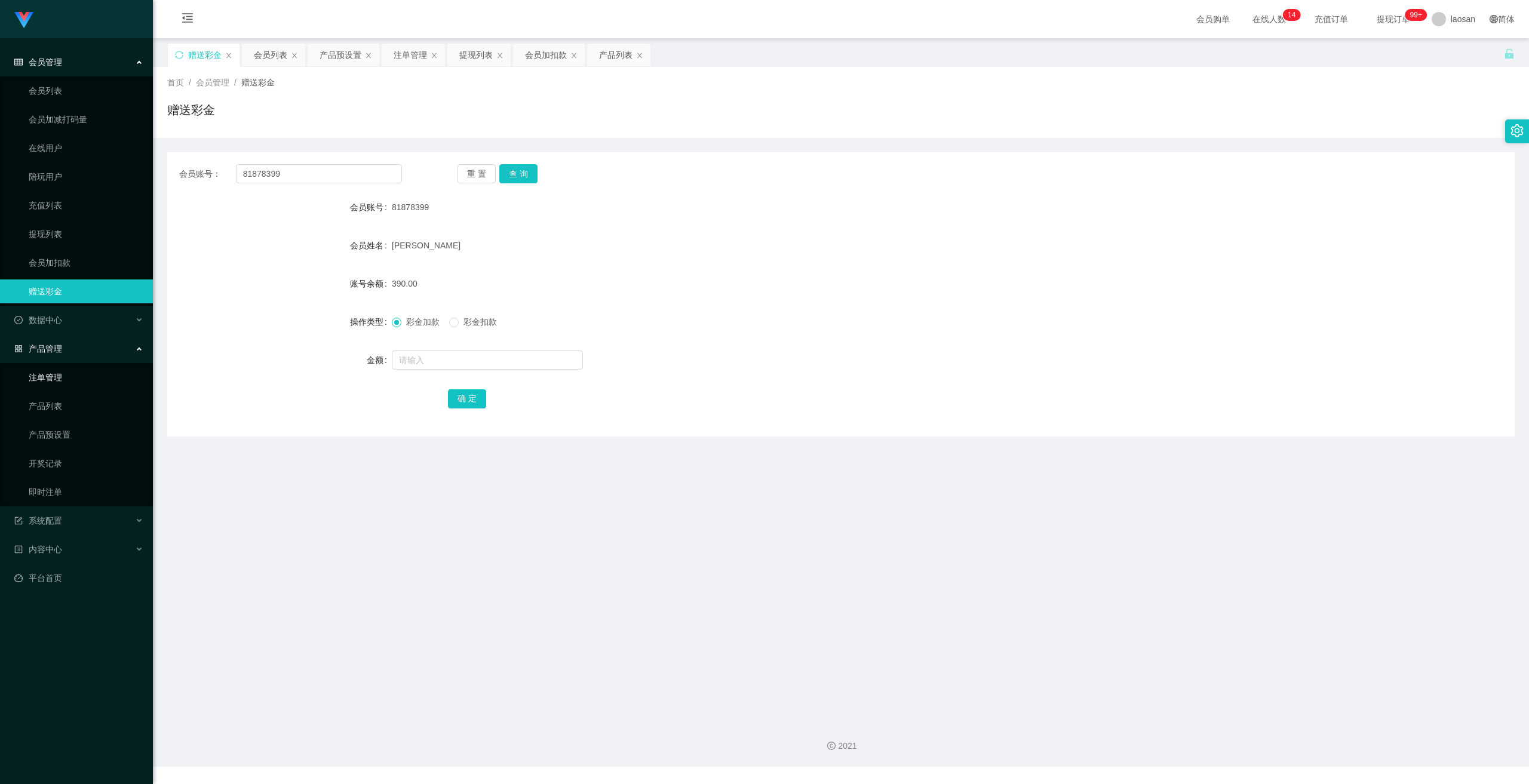
click at [54, 378] on link "注单管理" at bounding box center [86, 377] width 115 height 24
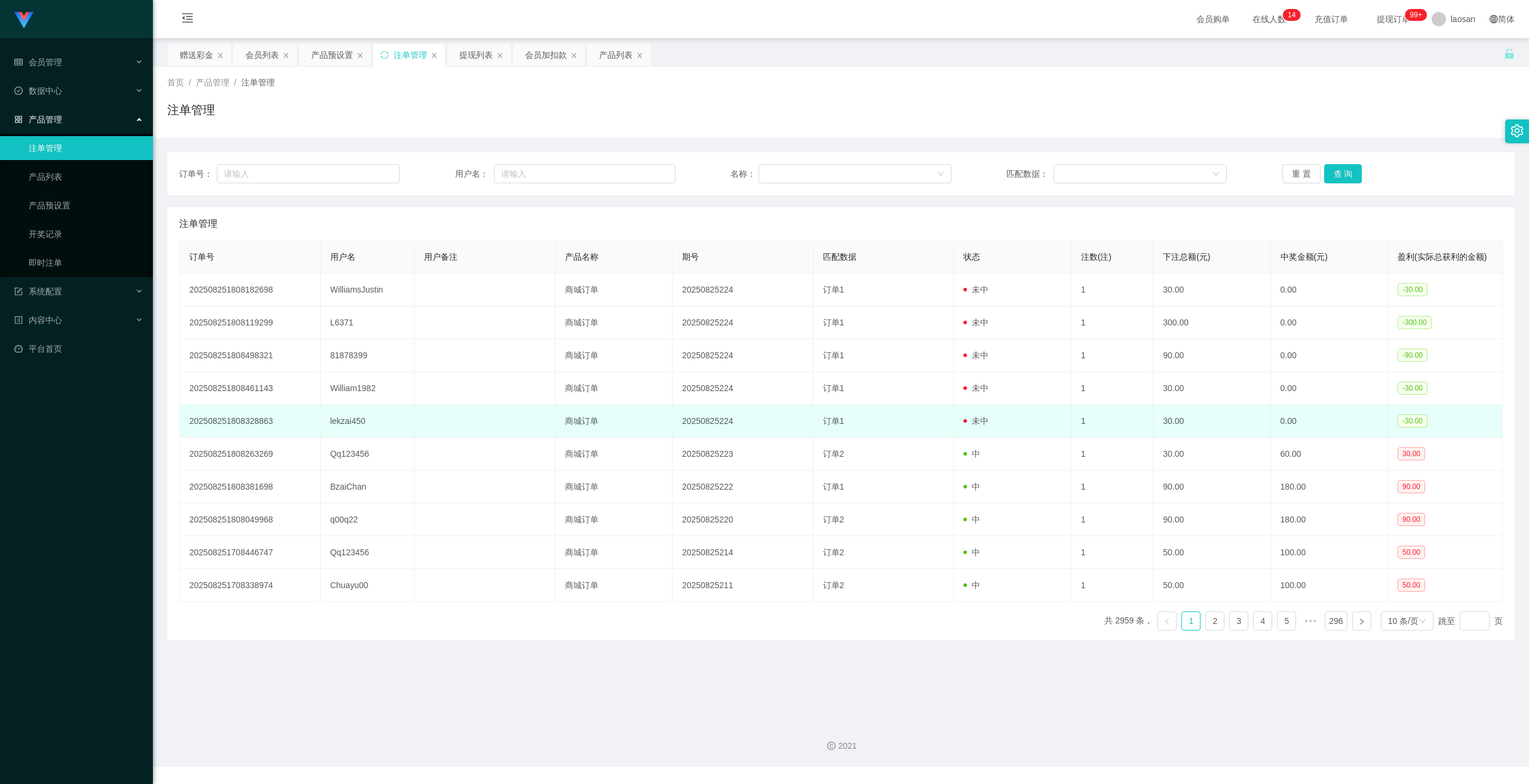
click at [349, 420] on td "lekzai450" at bounding box center [367, 421] width 93 height 33
copy td "lekzai450"
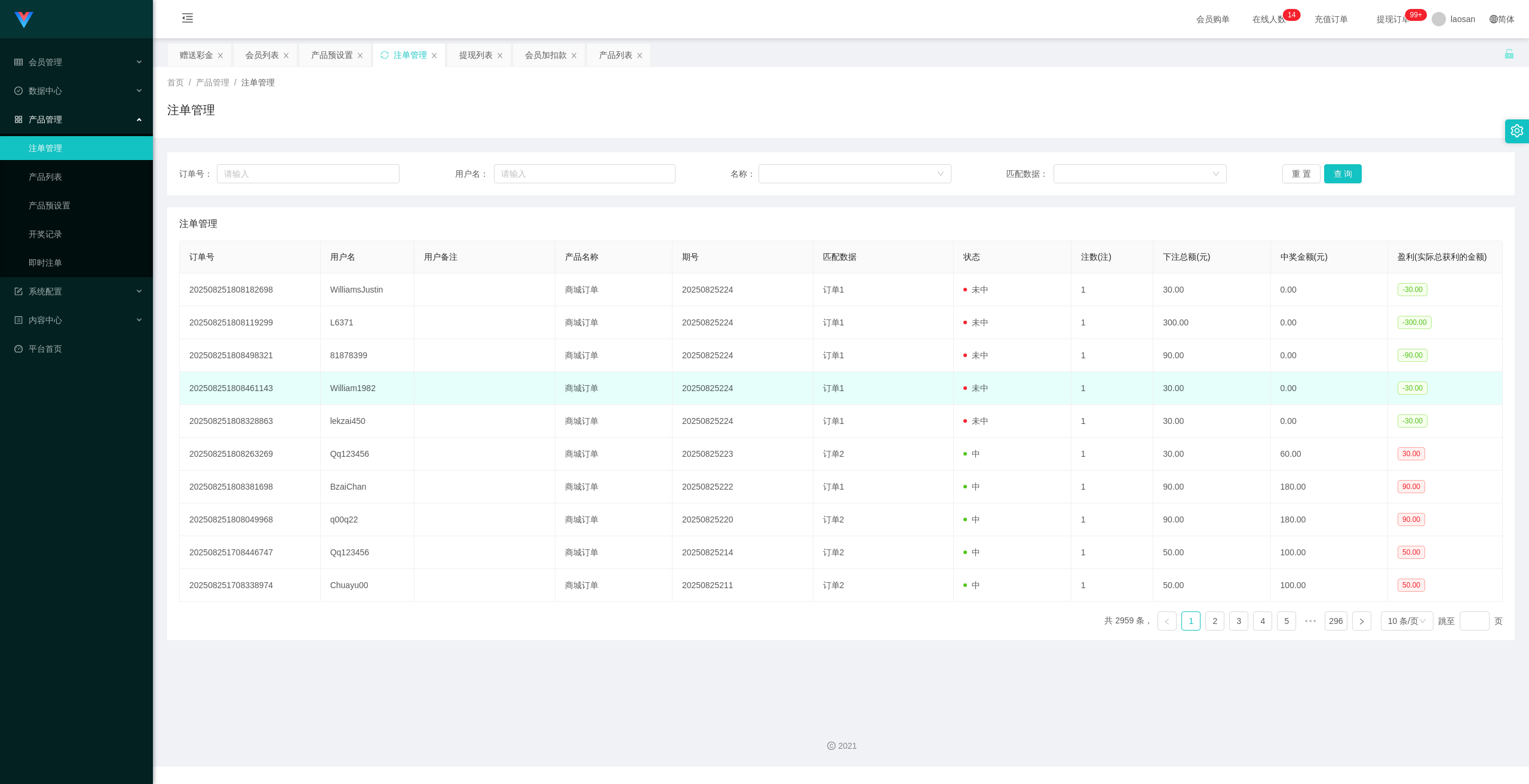
click at [360, 386] on td "William1982" at bounding box center [367, 388] width 93 height 33
copy td "William1982"
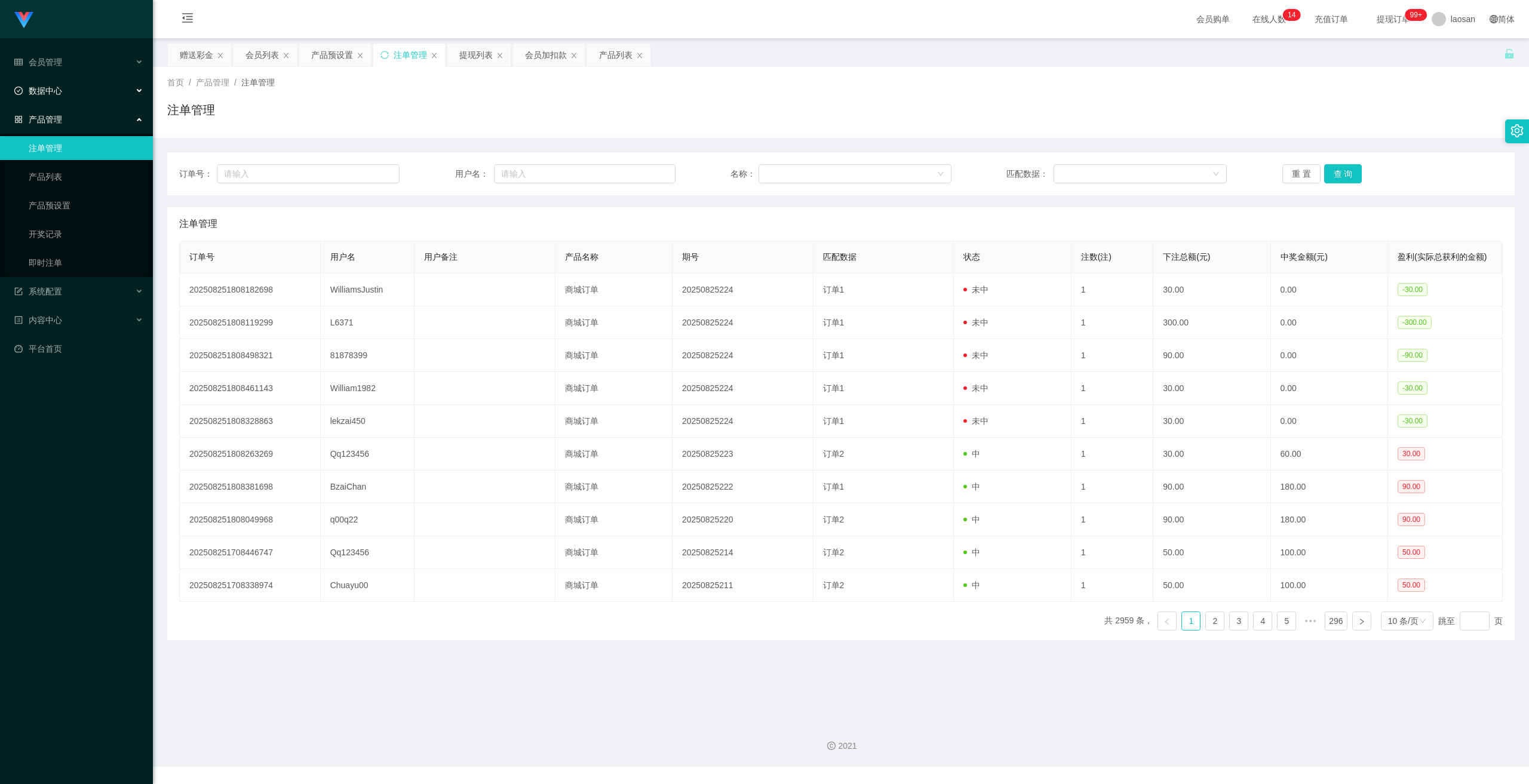
click at [57, 88] on span "数据中心" at bounding box center [38, 91] width 48 height 10
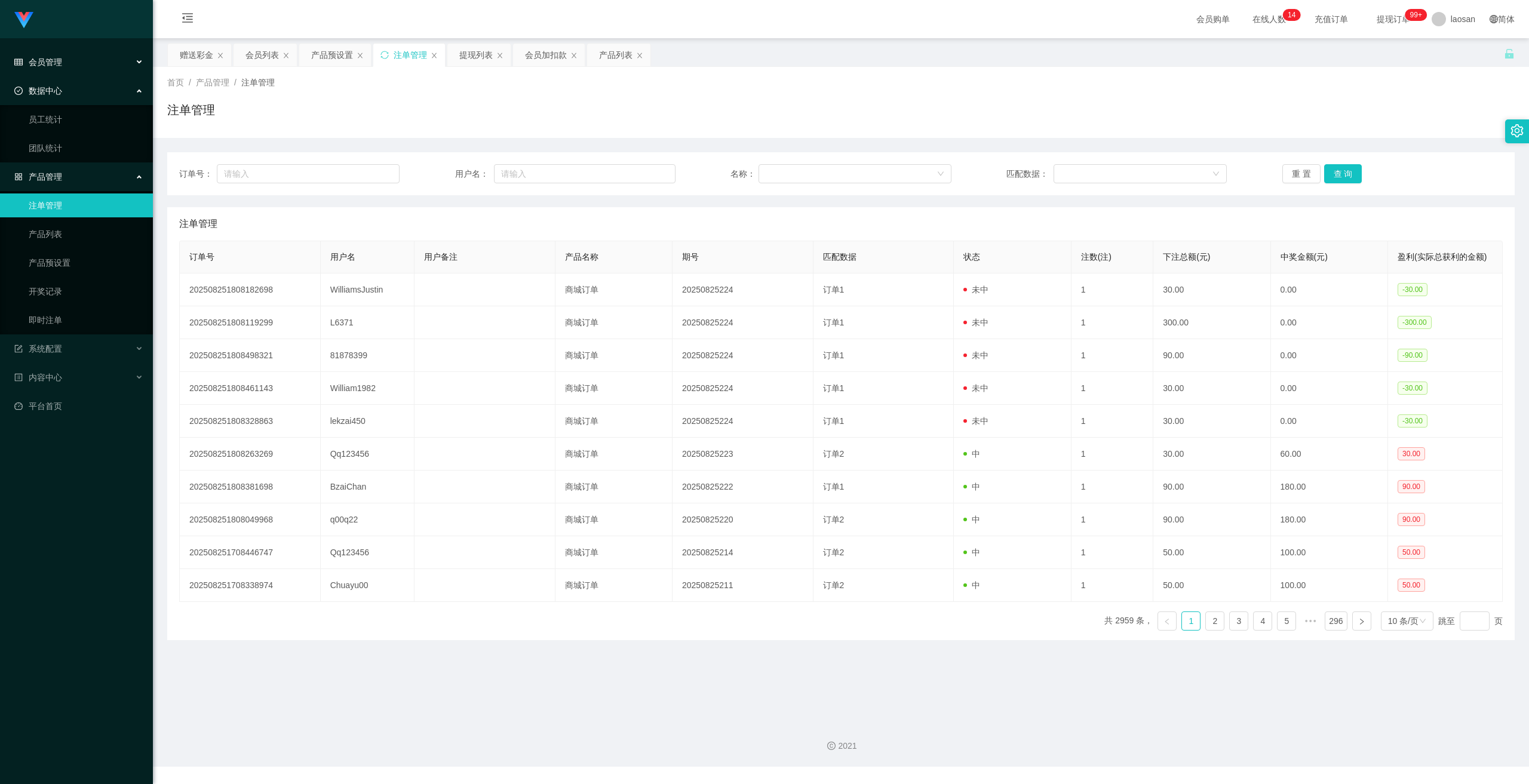
click at [62, 57] on div "会员管理" at bounding box center [76, 62] width 153 height 24
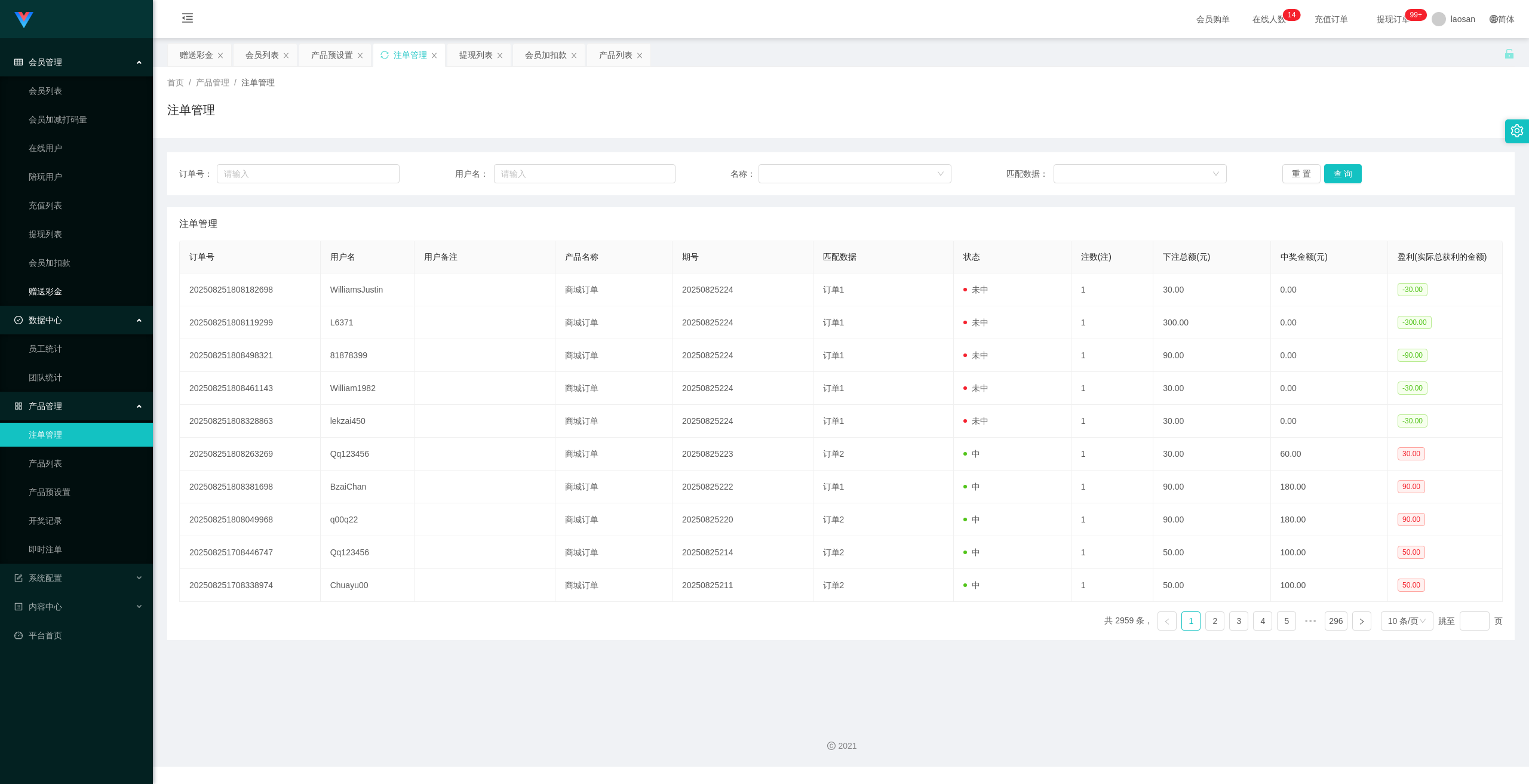
drag, startPoint x: 55, startPoint y: 286, endPoint x: 122, endPoint y: 295, distance: 67.6
click at [55, 286] on link "赠送彩金" at bounding box center [86, 291] width 115 height 24
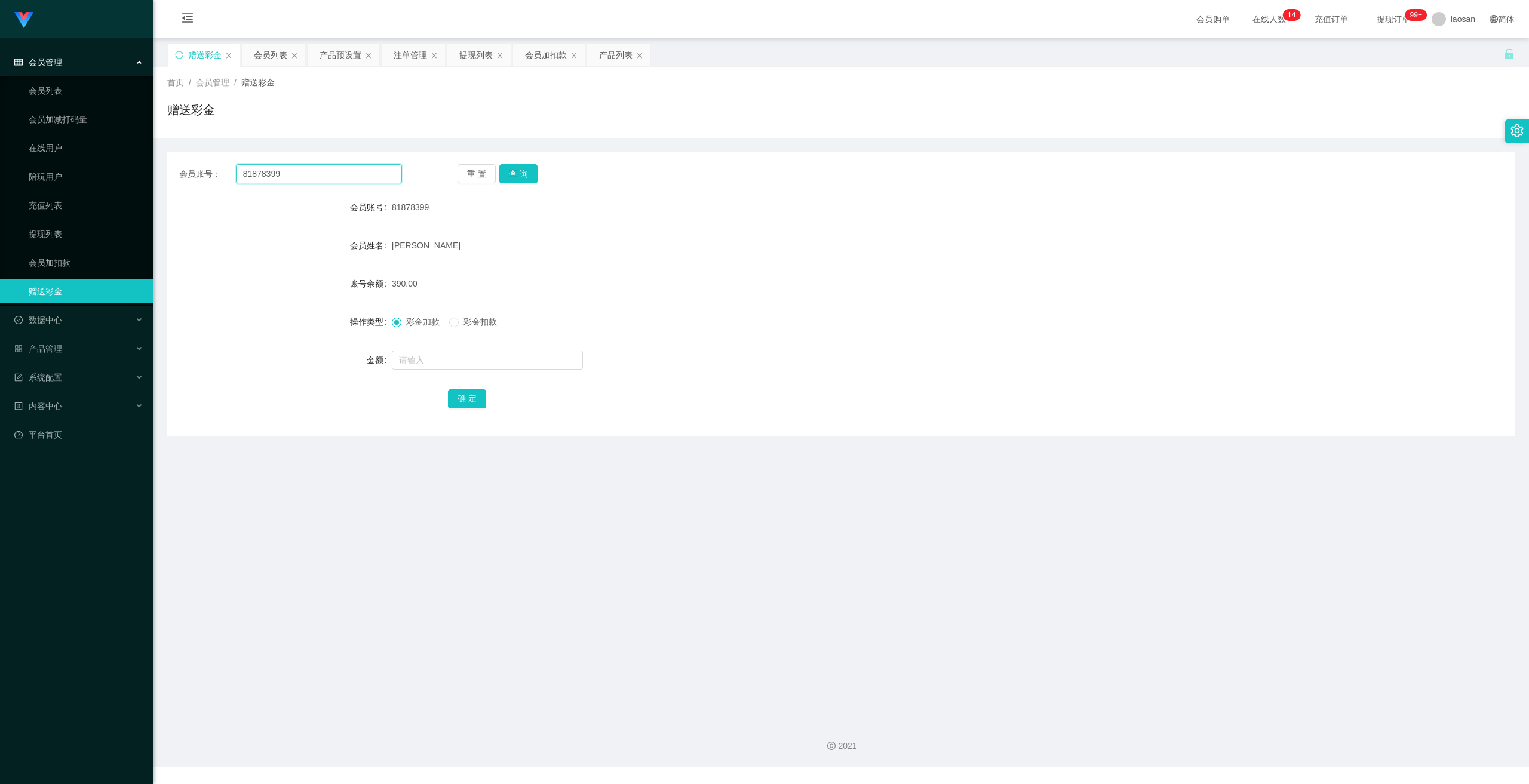
click at [352, 175] on input "81878399" at bounding box center [319, 173] width 166 height 19
paste input "William1982"
type input "William1982"
click at [514, 172] on button "查 询" at bounding box center [518, 173] width 38 height 19
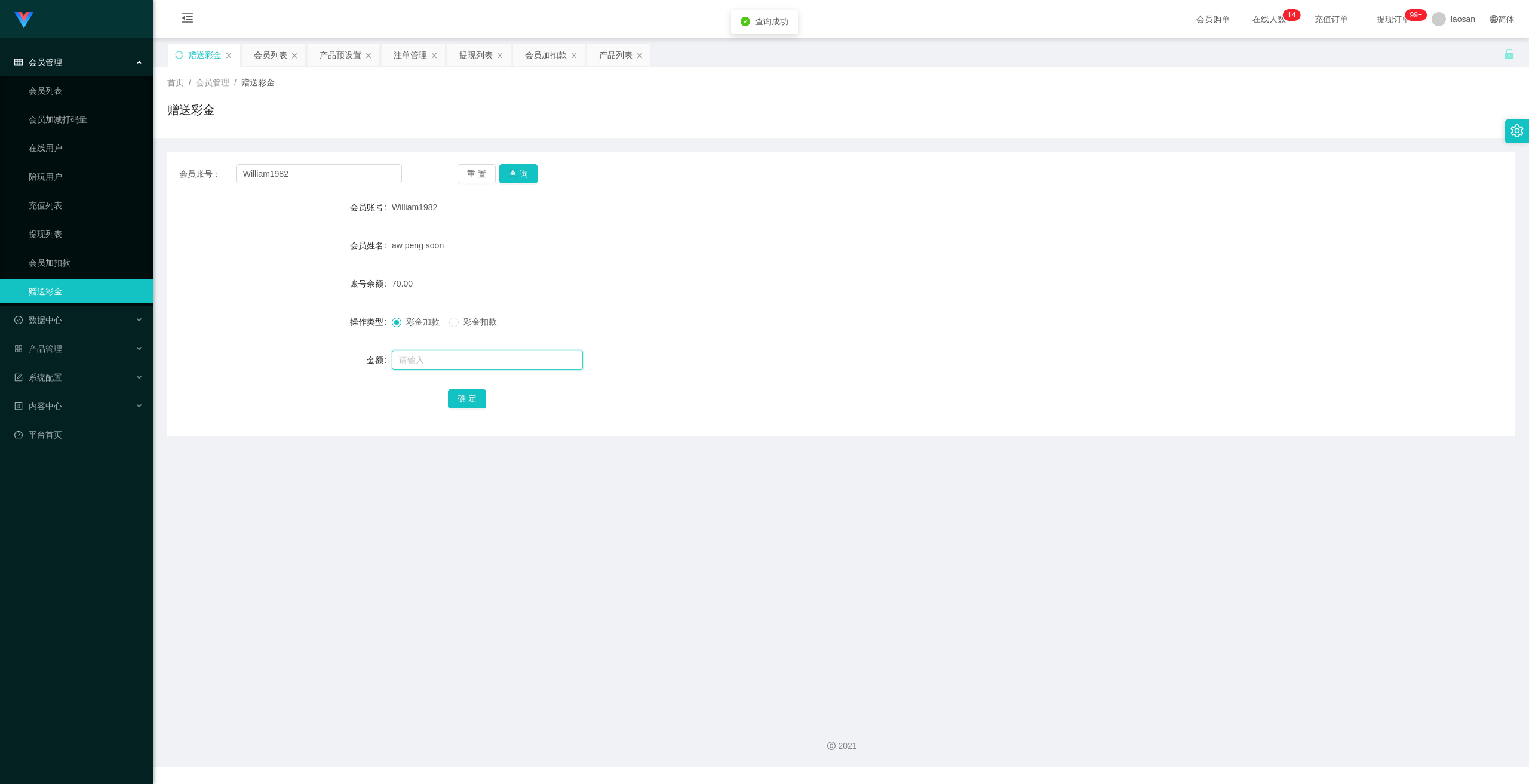
click at [492, 368] on input "text" at bounding box center [487, 359] width 191 height 19
type input "60"
click at [479, 399] on button "确 定" at bounding box center [467, 398] width 38 height 19
click at [69, 346] on div "产品管理" at bounding box center [76, 349] width 153 height 24
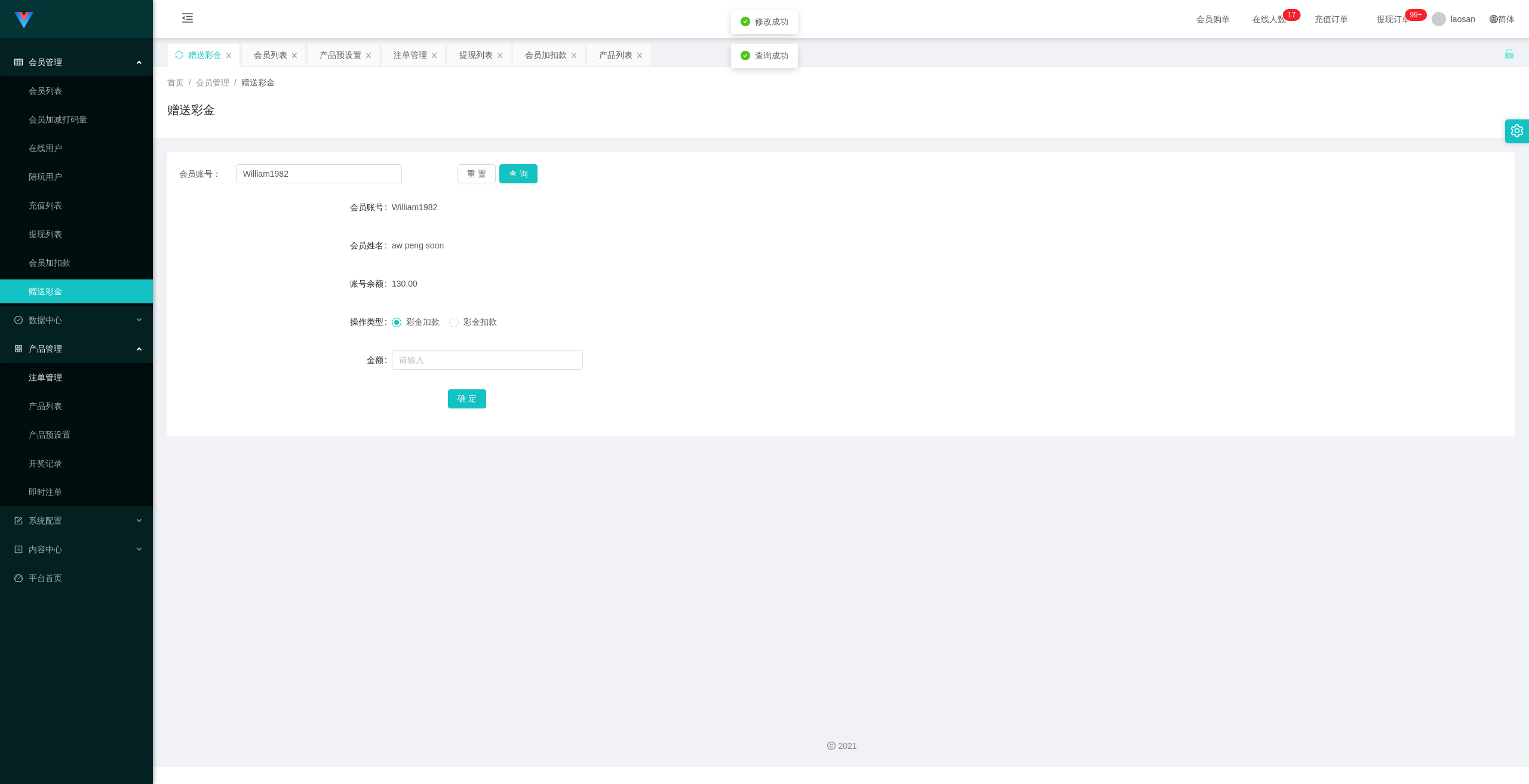
click at [55, 373] on link "注单管理" at bounding box center [86, 377] width 115 height 24
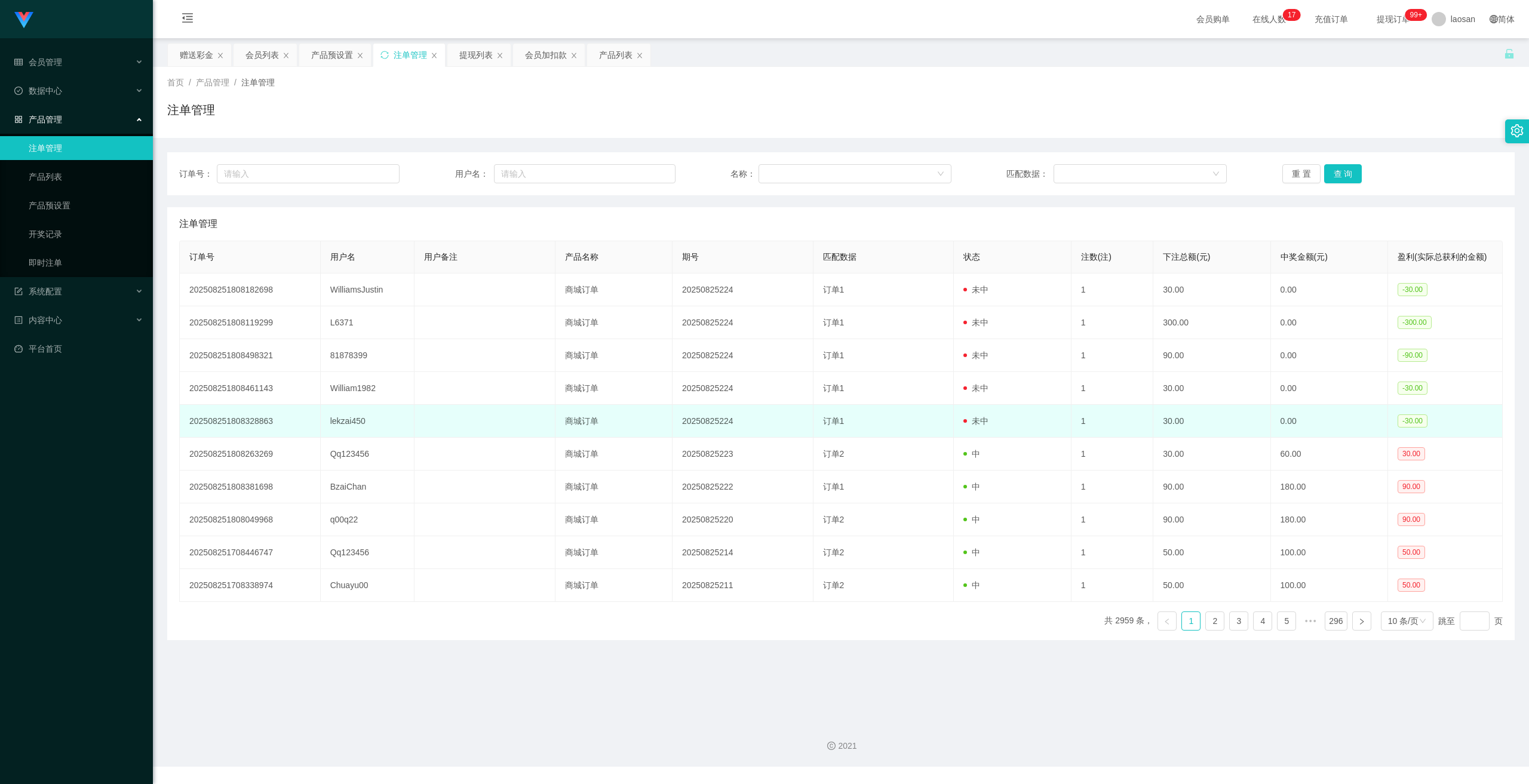
click at [354, 421] on td "lekzai450" at bounding box center [367, 421] width 93 height 33
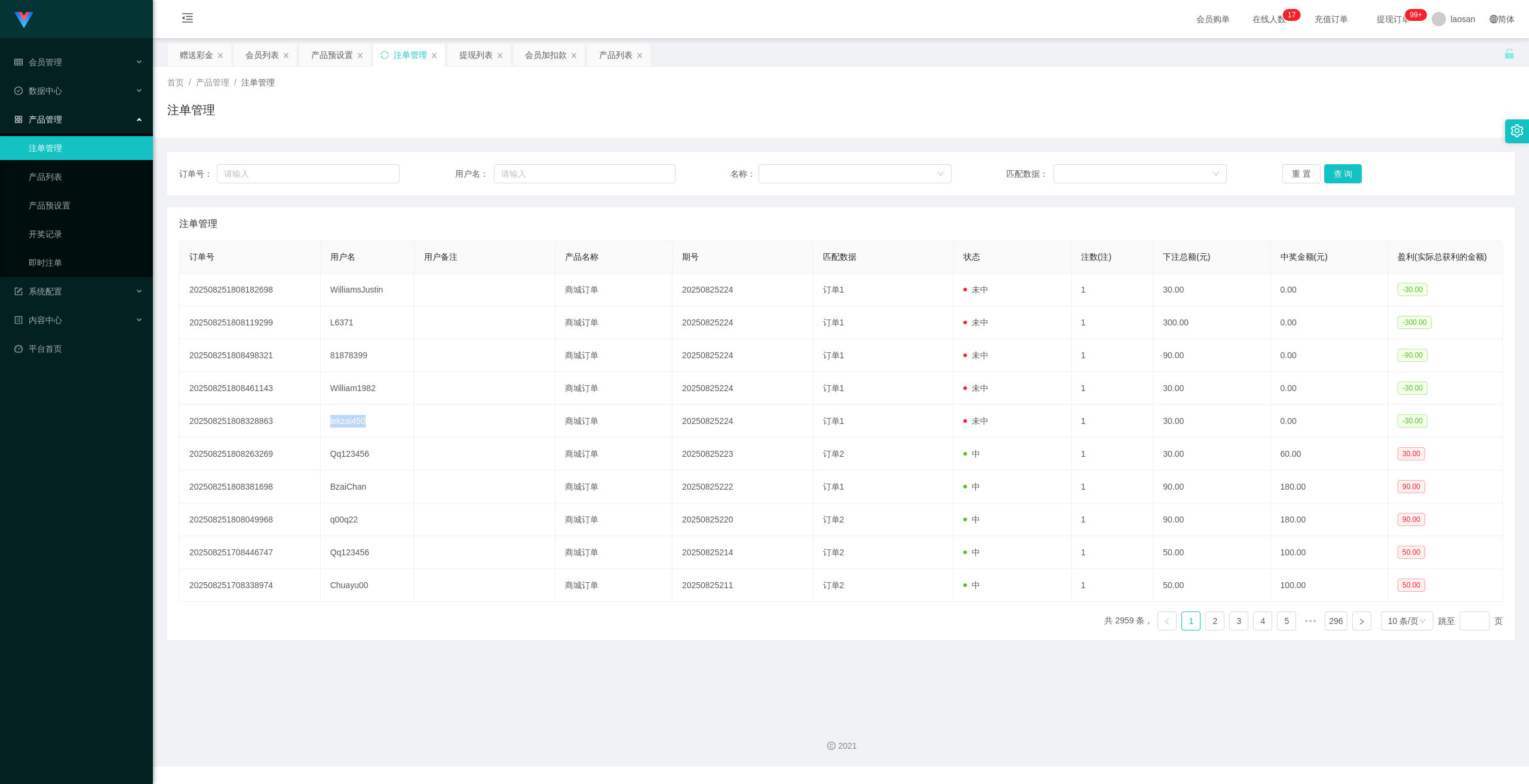
copy td "lekzai450"
click at [71, 95] on div "数据中心" at bounding box center [76, 90] width 153 height 24
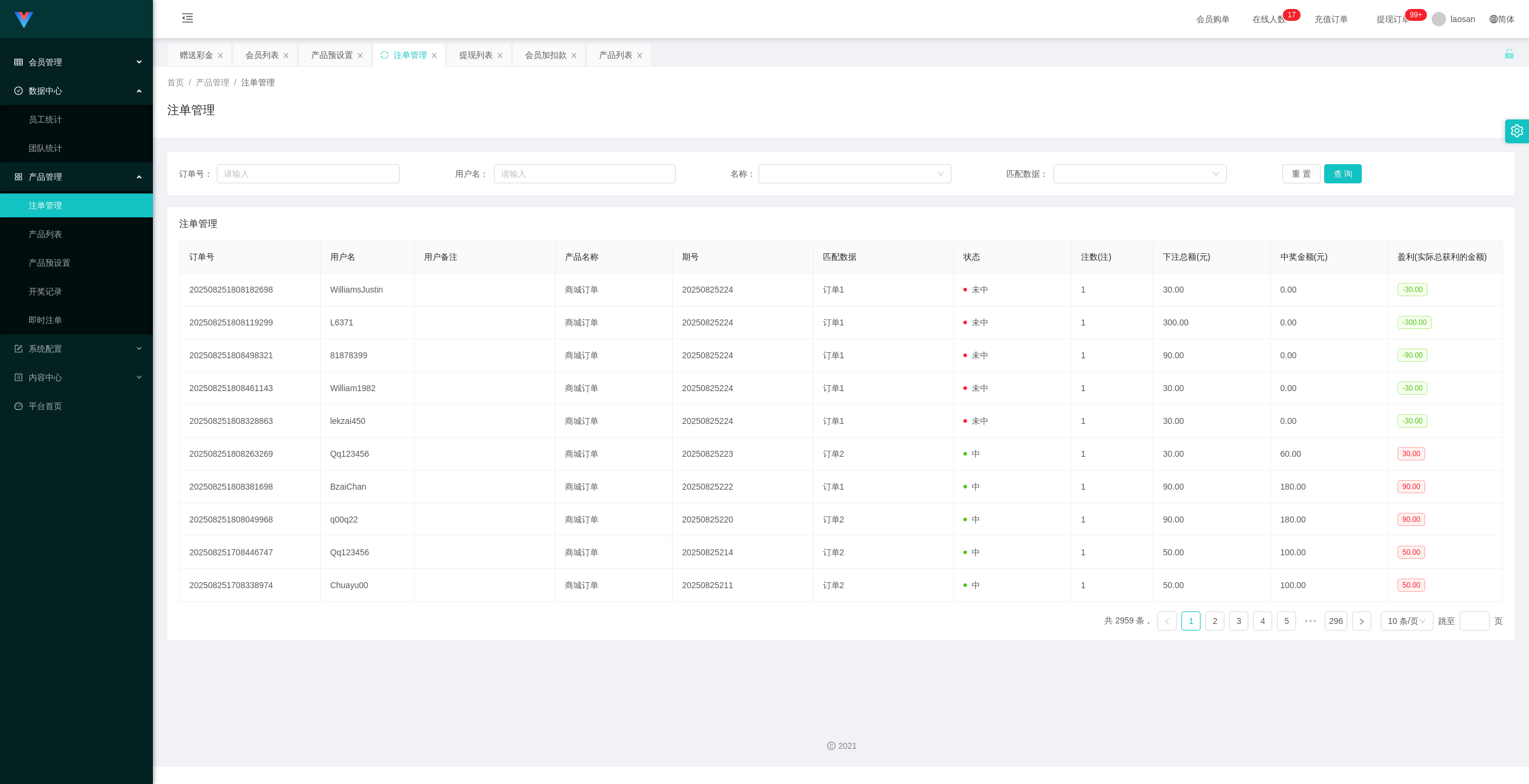
click at [56, 58] on span "会员管理" at bounding box center [38, 62] width 48 height 10
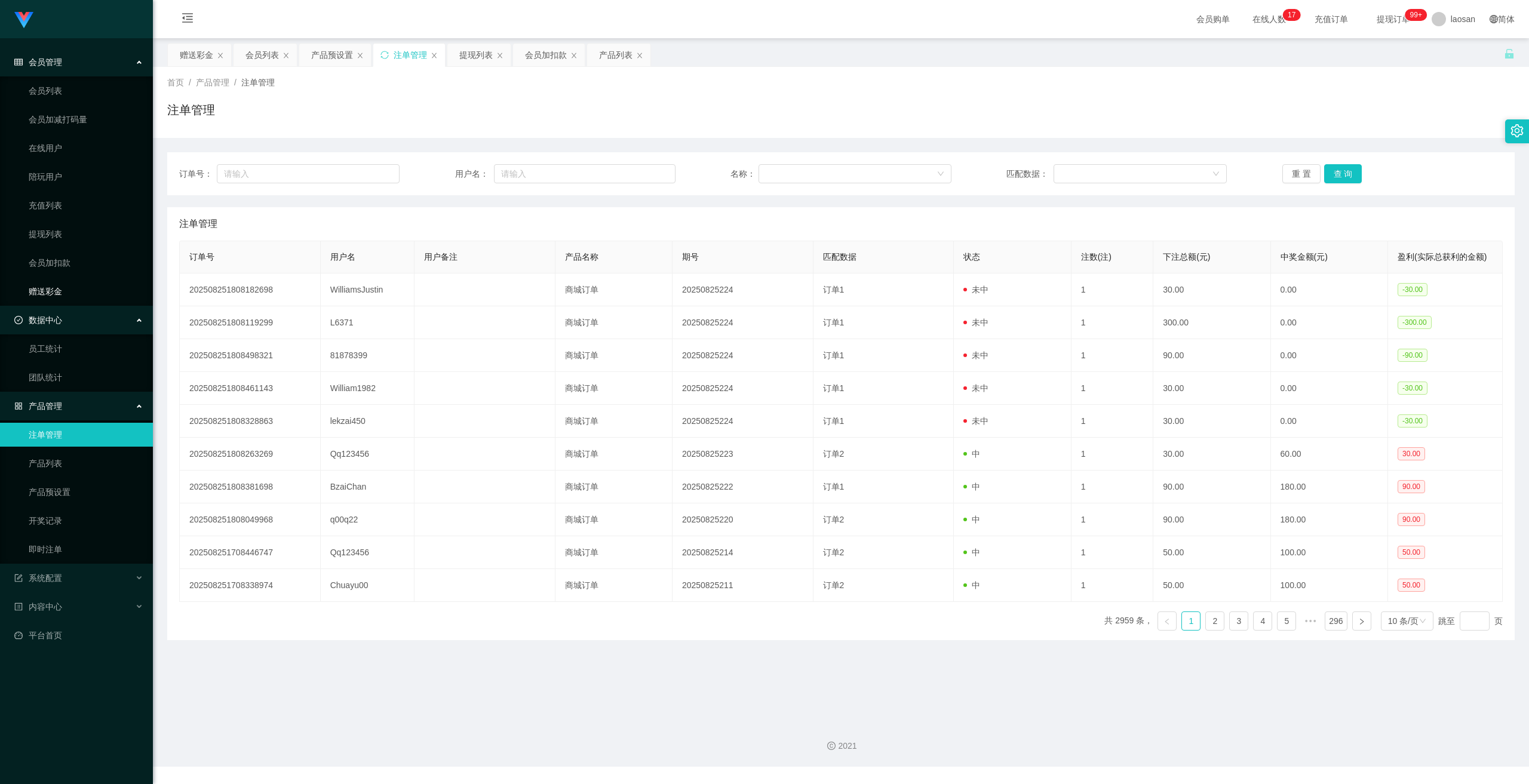
click at [57, 294] on link "赠送彩金" at bounding box center [86, 291] width 115 height 24
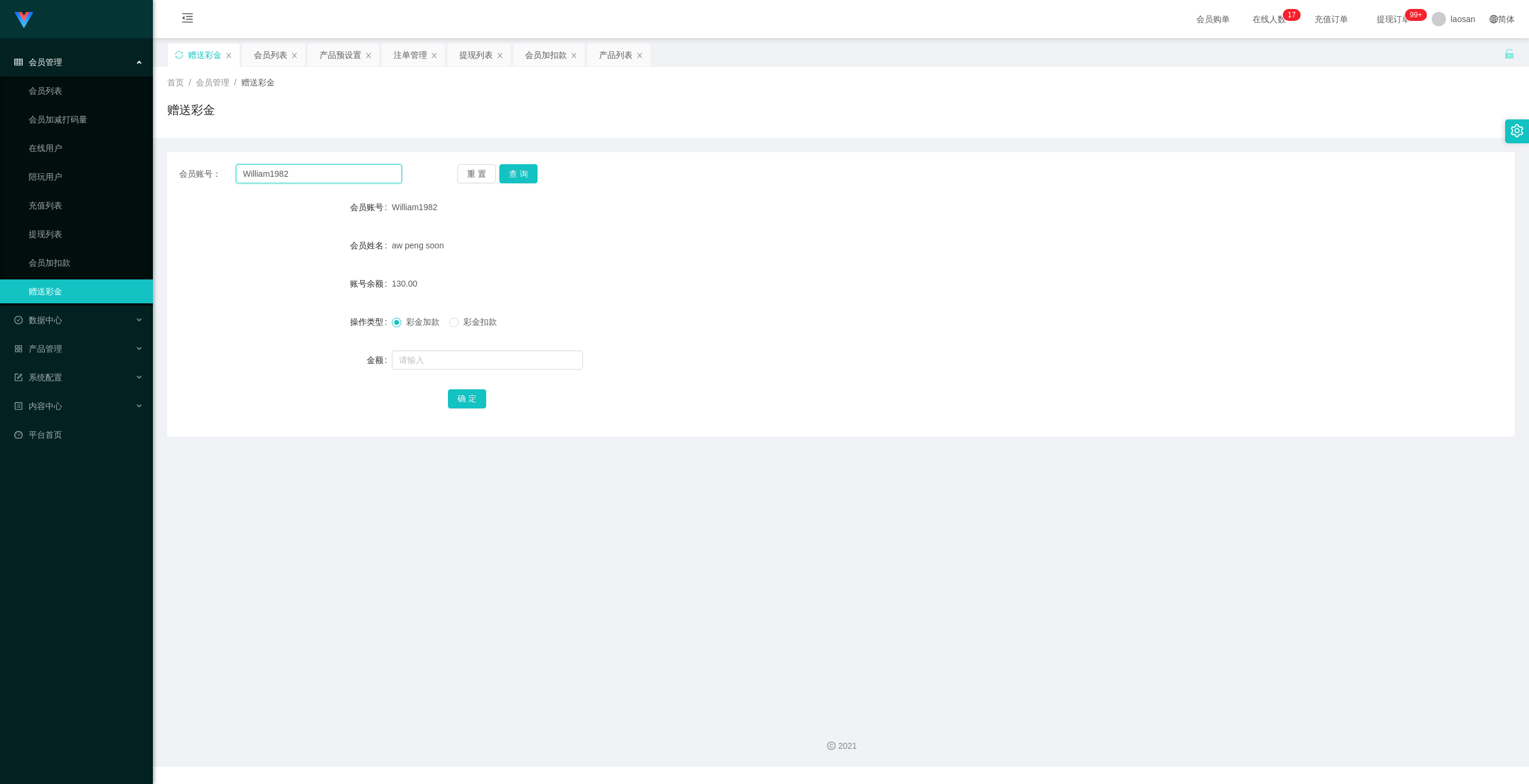
click at [334, 169] on input "William1982" at bounding box center [319, 173] width 166 height 19
drag, startPoint x: 334, startPoint y: 169, endPoint x: 340, endPoint y: 171, distance: 6.3
click at [334, 169] on input "William1982" at bounding box center [319, 173] width 166 height 19
paste input "lekzai450"
type input "lekzai450"
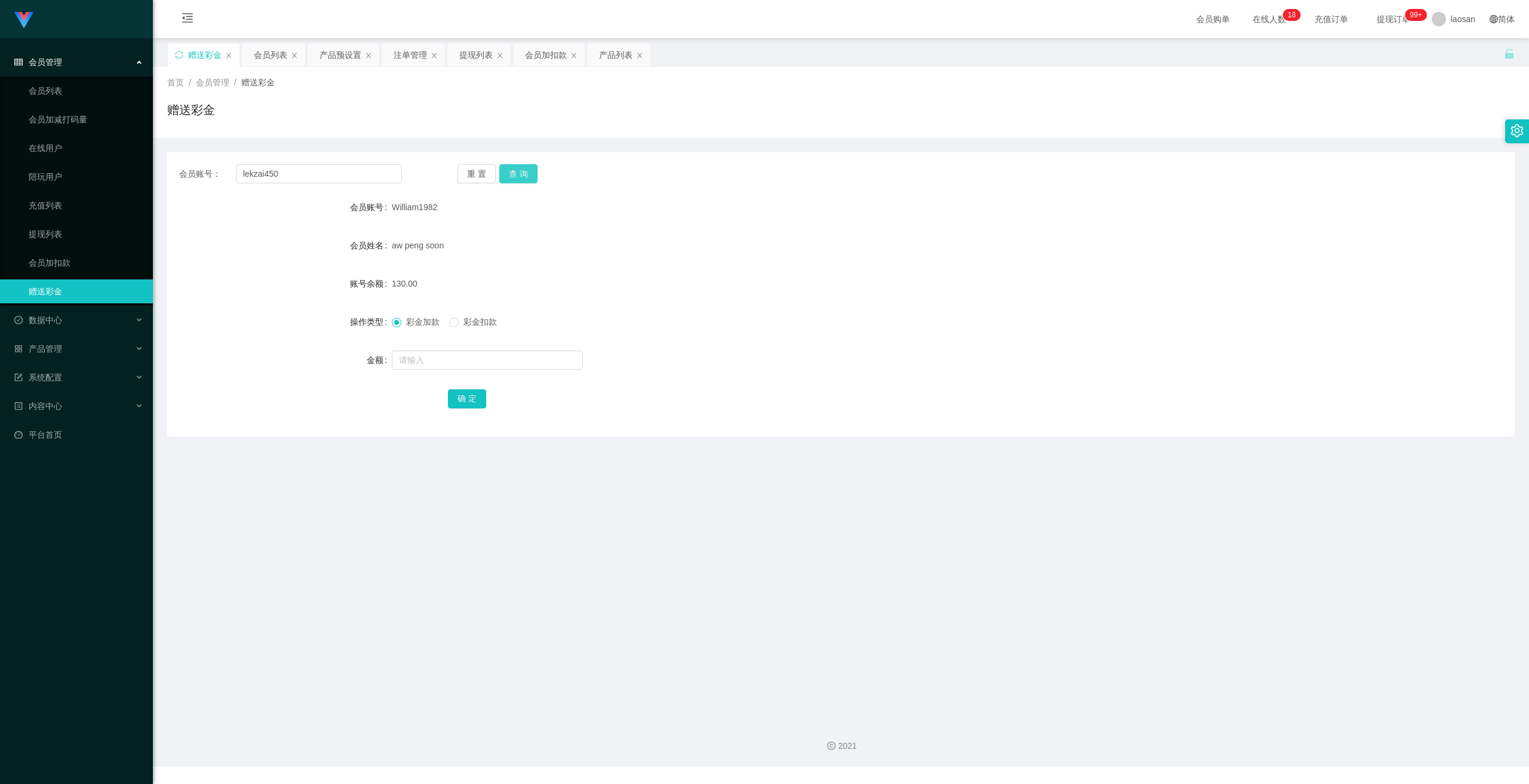
click at [527, 173] on button "查 询" at bounding box center [518, 173] width 38 height 19
click at [479, 356] on input "text" at bounding box center [487, 359] width 191 height 19
type input "60"
click at [457, 404] on button "确 定" at bounding box center [467, 398] width 38 height 19
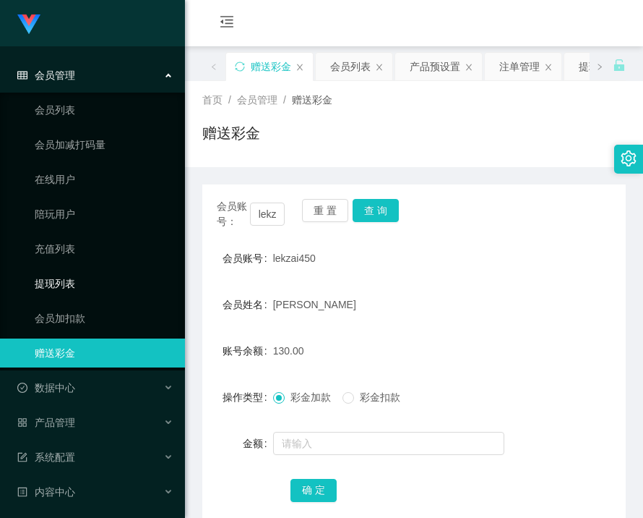
click at [59, 272] on link "提现列表" at bounding box center [104, 283] width 139 height 29
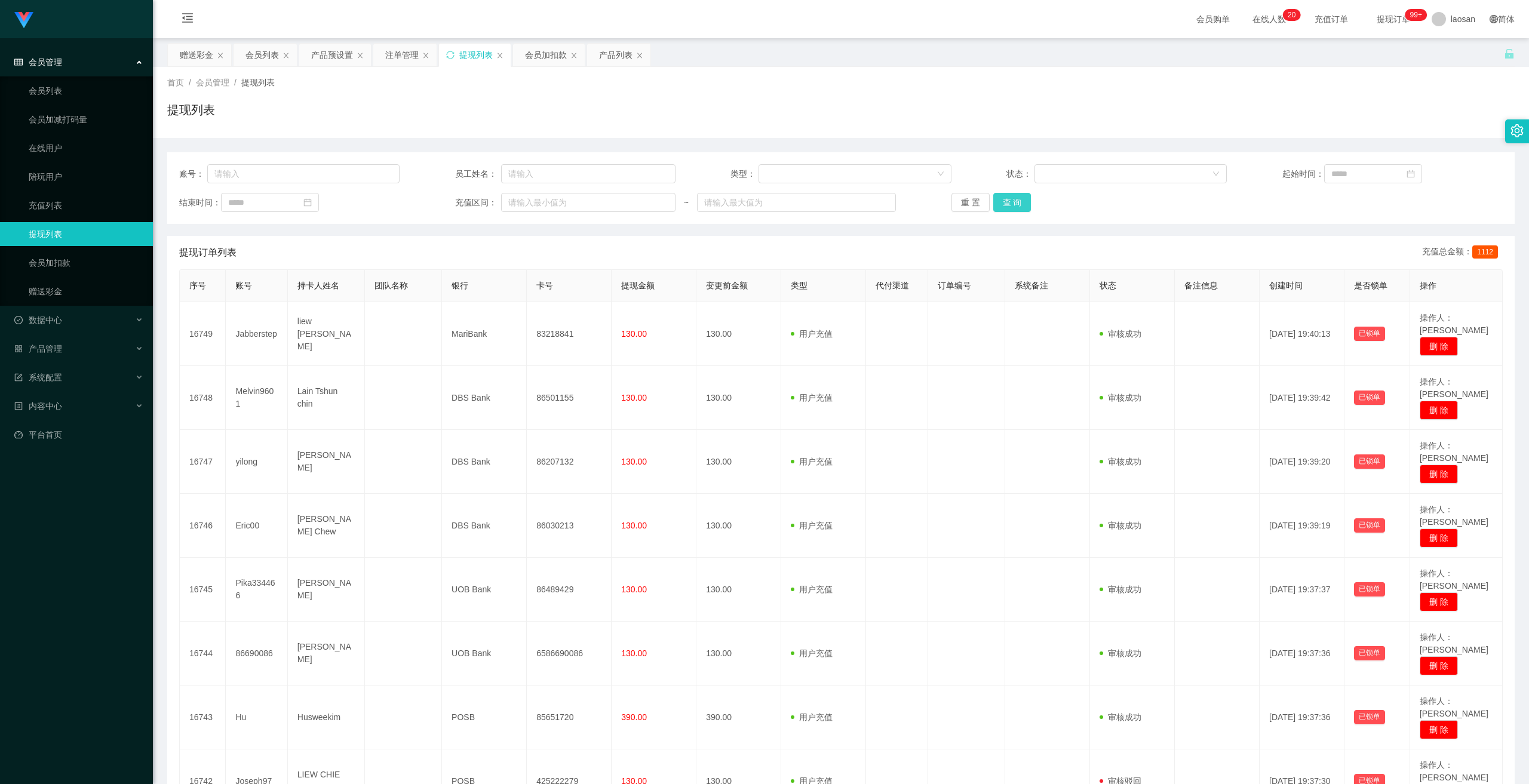
click at [531, 200] on button "查 询" at bounding box center [1012, 202] width 38 height 19
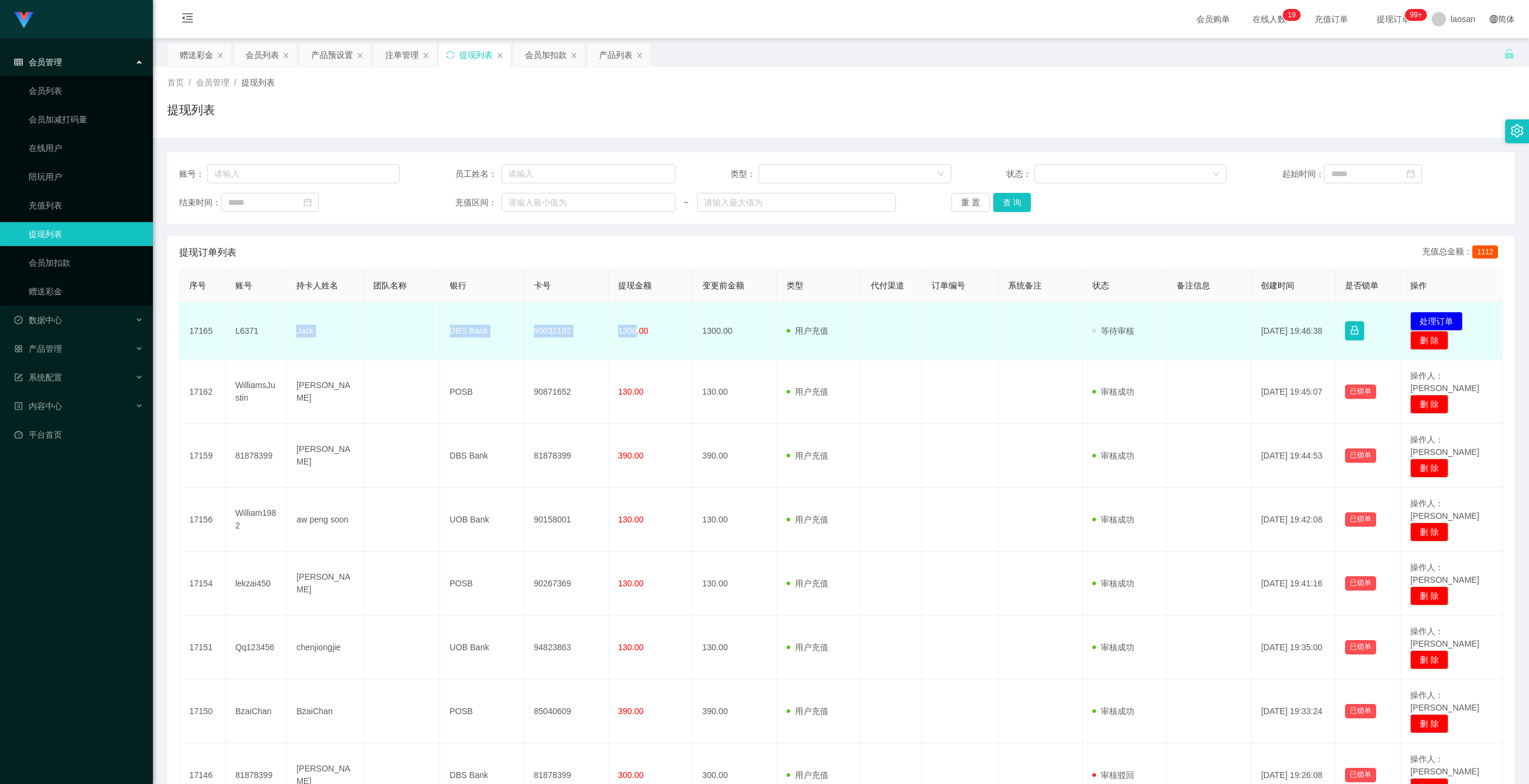
drag, startPoint x: 296, startPoint y: 335, endPoint x: 633, endPoint y: 333, distance: 337.0
click at [531, 333] on tr "17165 L6371 Jack DBS Bank 90032192 1300.00 1300.00 用户充值 人工扣款 审核驳回 审核成功 等待审核 [DA…" at bounding box center [841, 331] width 1323 height 58
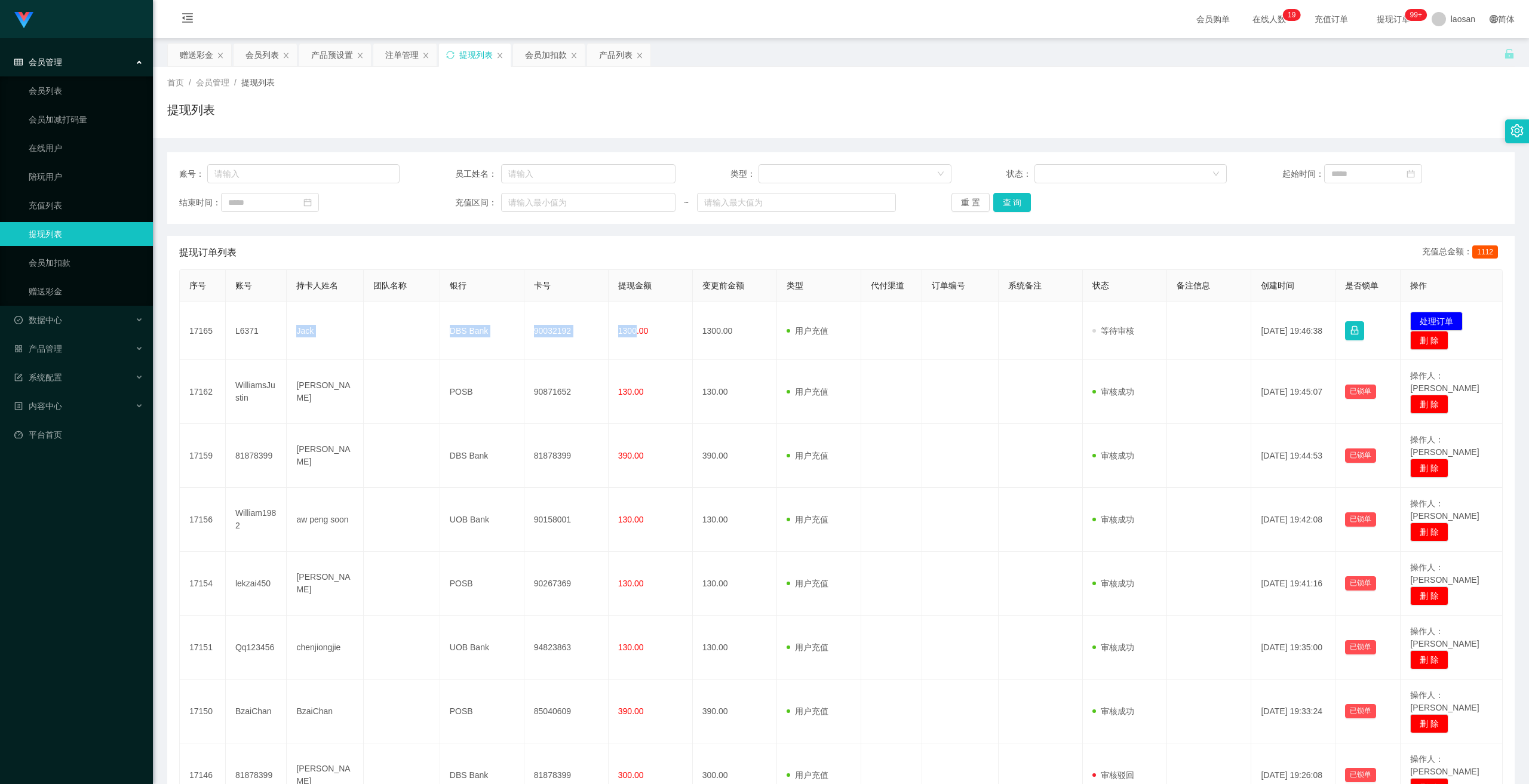
copy tr "Jack DBS Bank 90032192 1300"
click at [531, 202] on button "查 询" at bounding box center [1012, 202] width 38 height 19
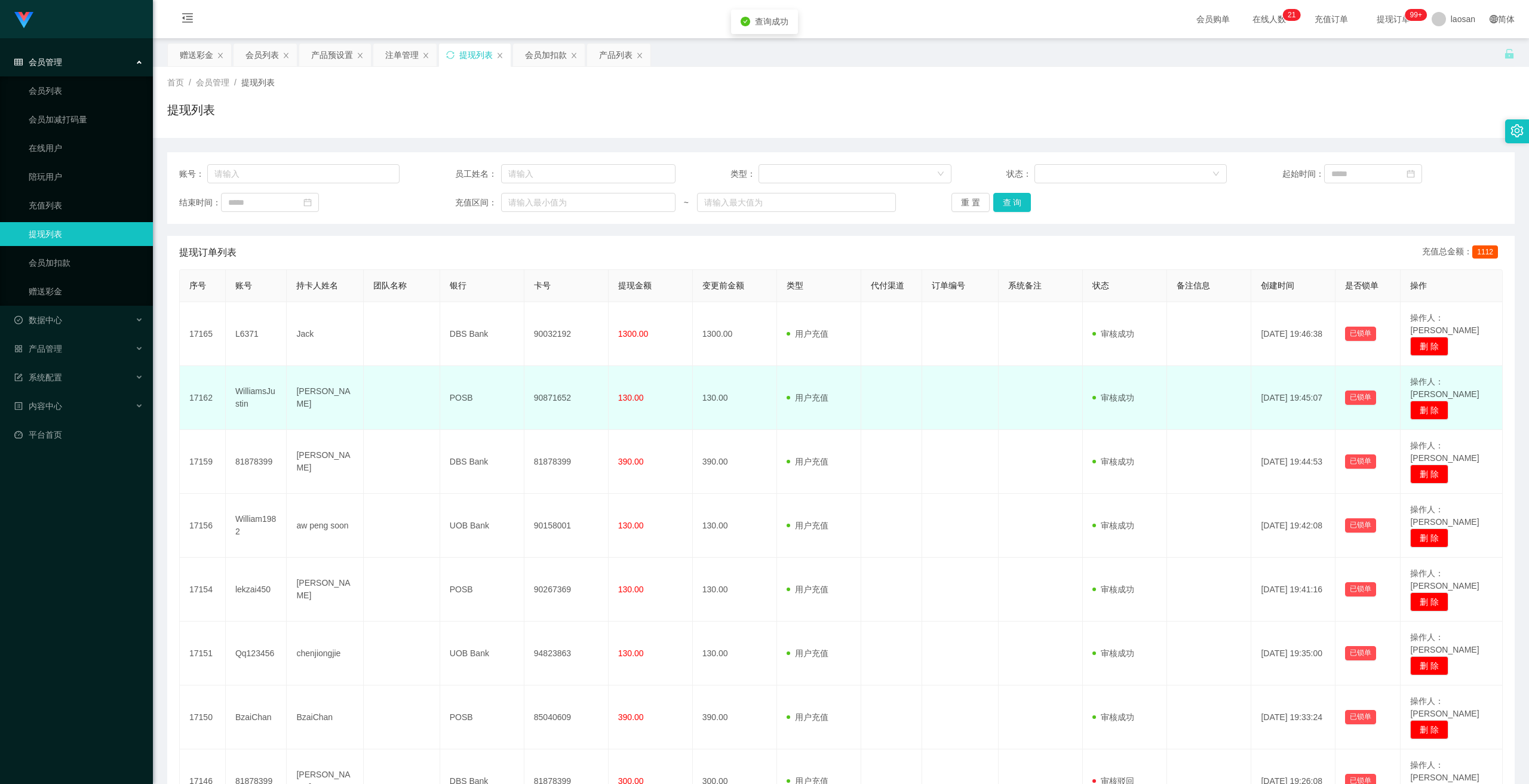
click at [531, 366] on td "用户充值 人工扣款" at bounding box center [819, 397] width 84 height 64
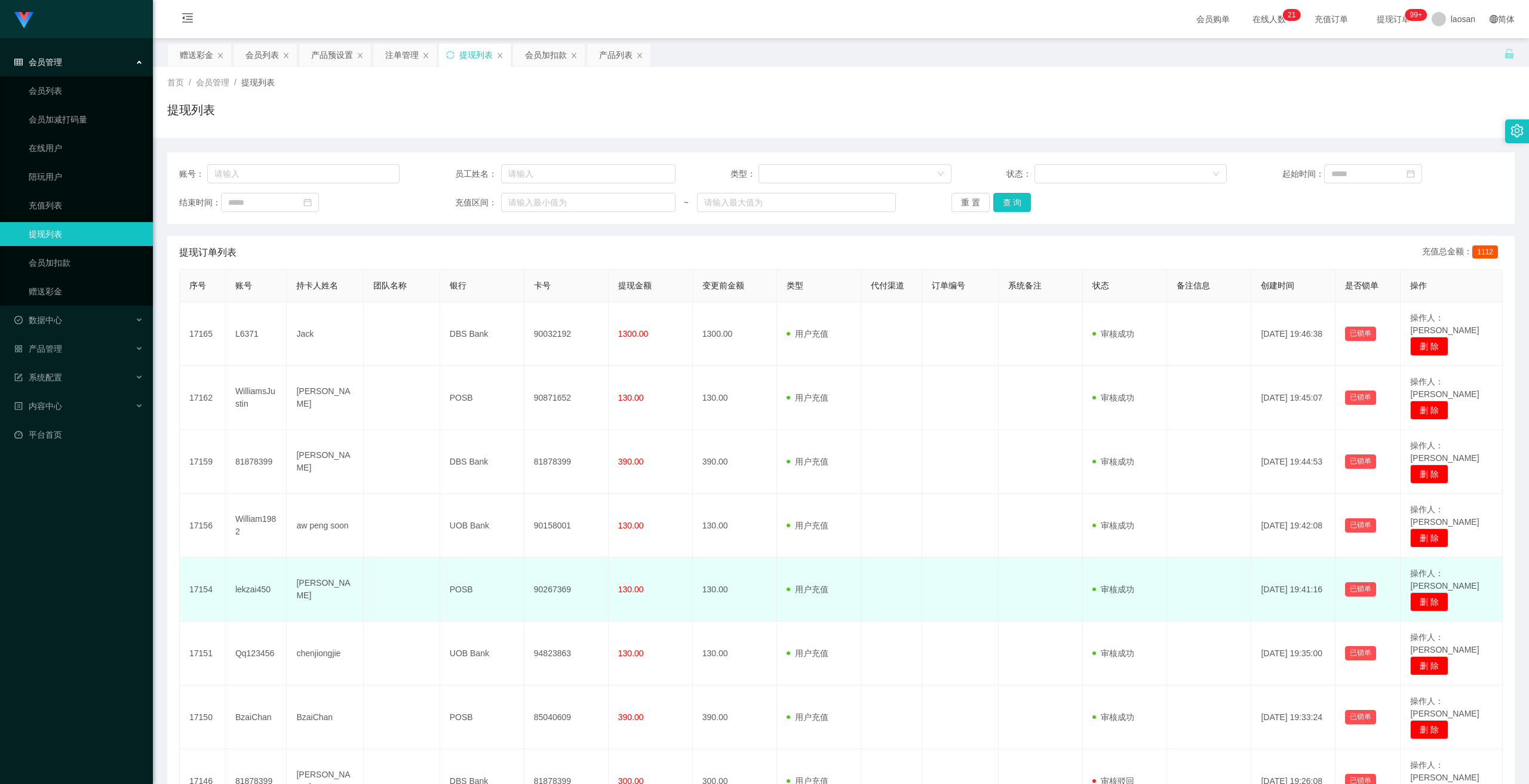
click at [531, 427] on td "130.00" at bounding box center [651, 589] width 84 height 64
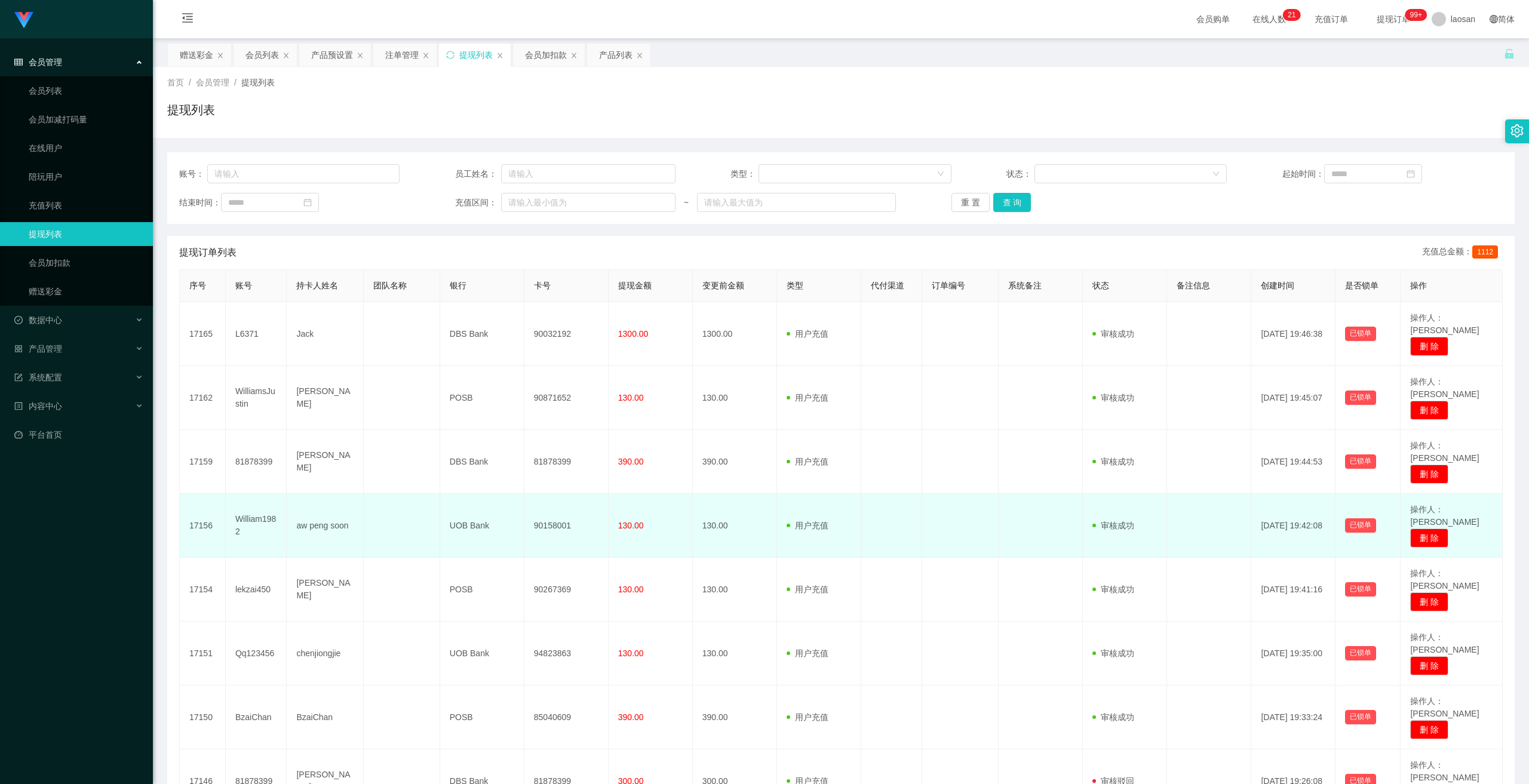
click at [531, 427] on td "130.00" at bounding box center [651, 525] width 84 height 64
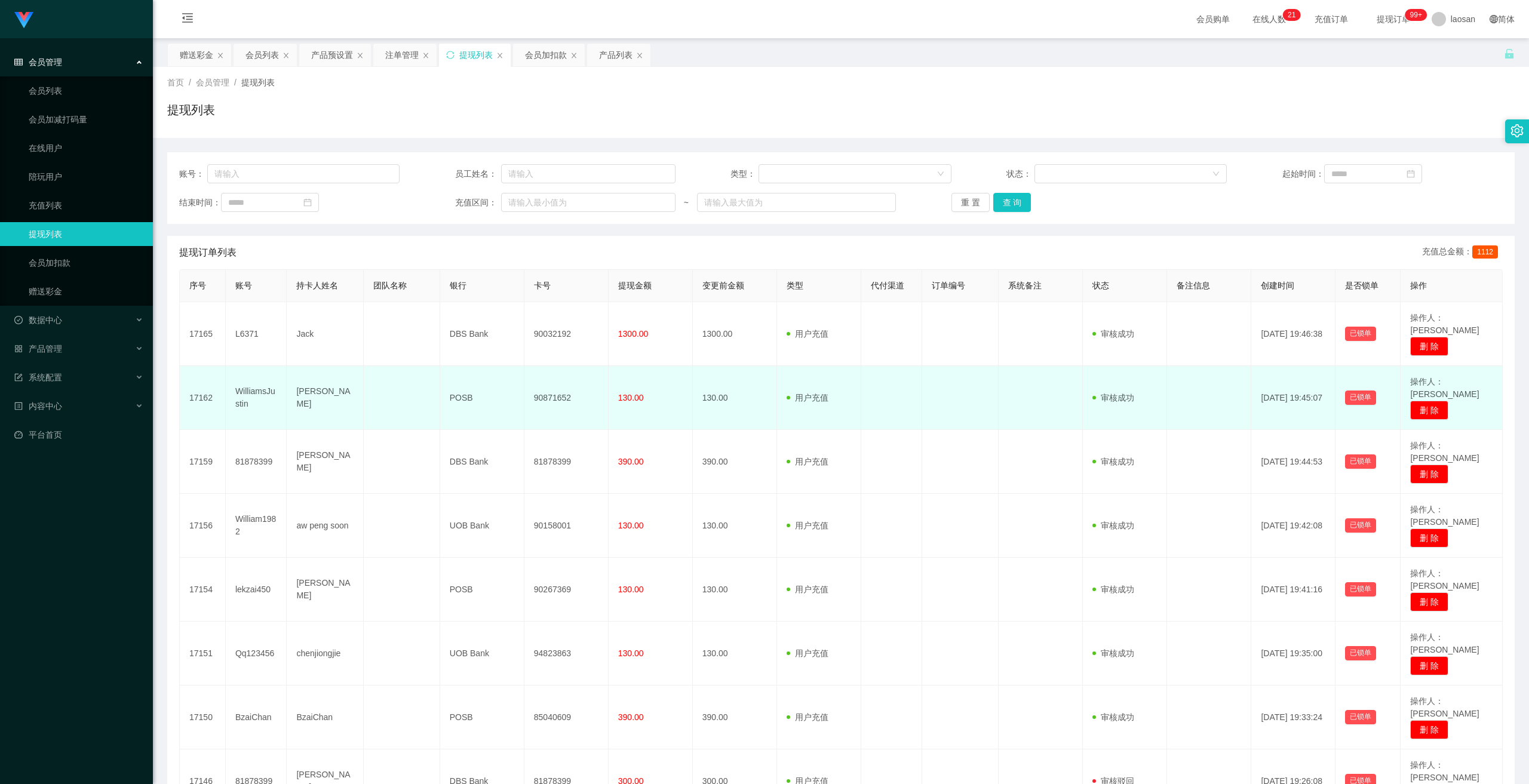
drag, startPoint x: 626, startPoint y: 426, endPoint x: 637, endPoint y: 391, distance: 36.7
click at [531, 427] on span "390.00" at bounding box center [631, 462] width 26 height 10
click at [531, 373] on td "130.00" at bounding box center [651, 397] width 84 height 64
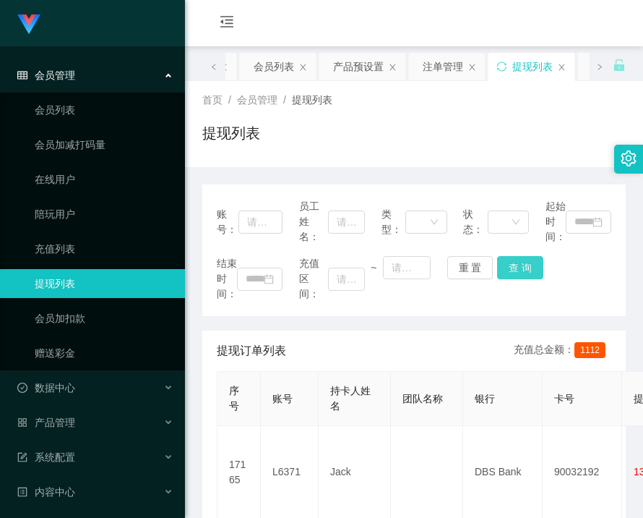
click at [515, 264] on button "查 询" at bounding box center [520, 267] width 46 height 23
